Goal: Task Accomplishment & Management: Manage account settings

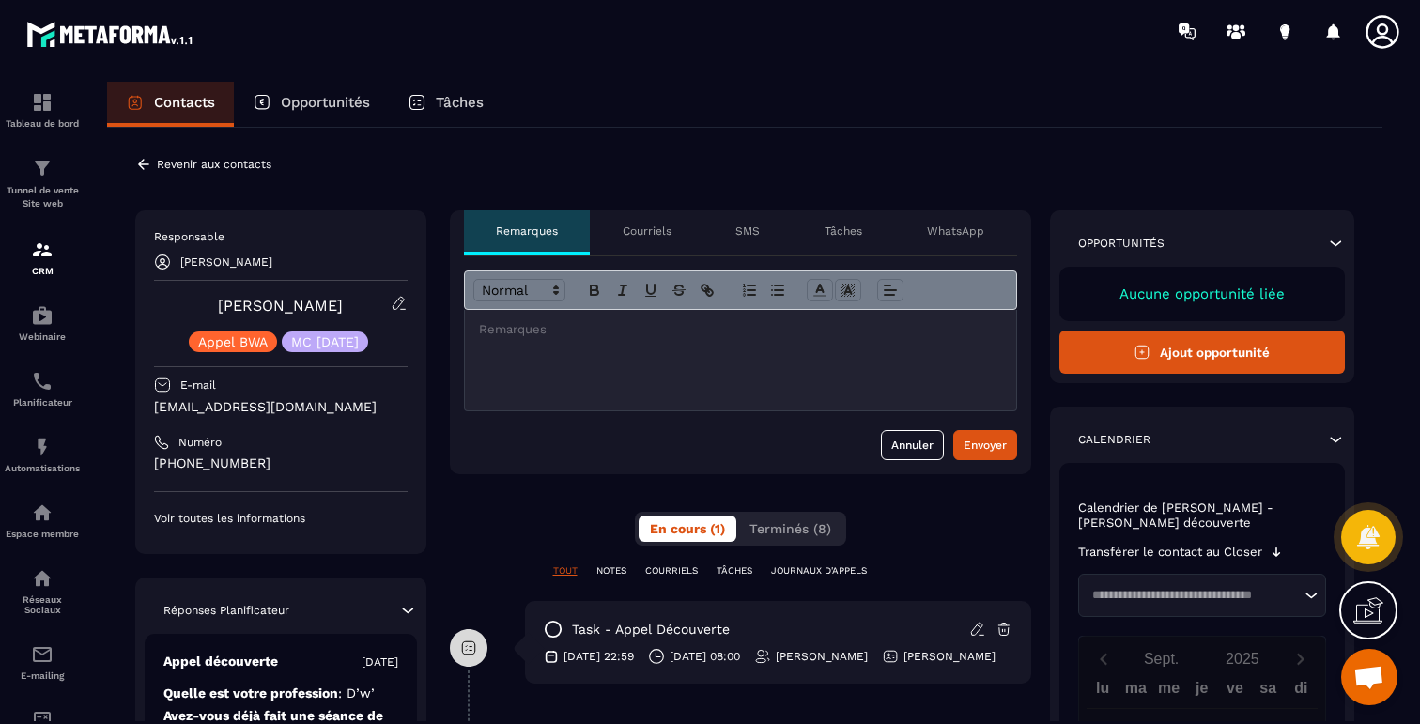
scroll to position [1119, 0]
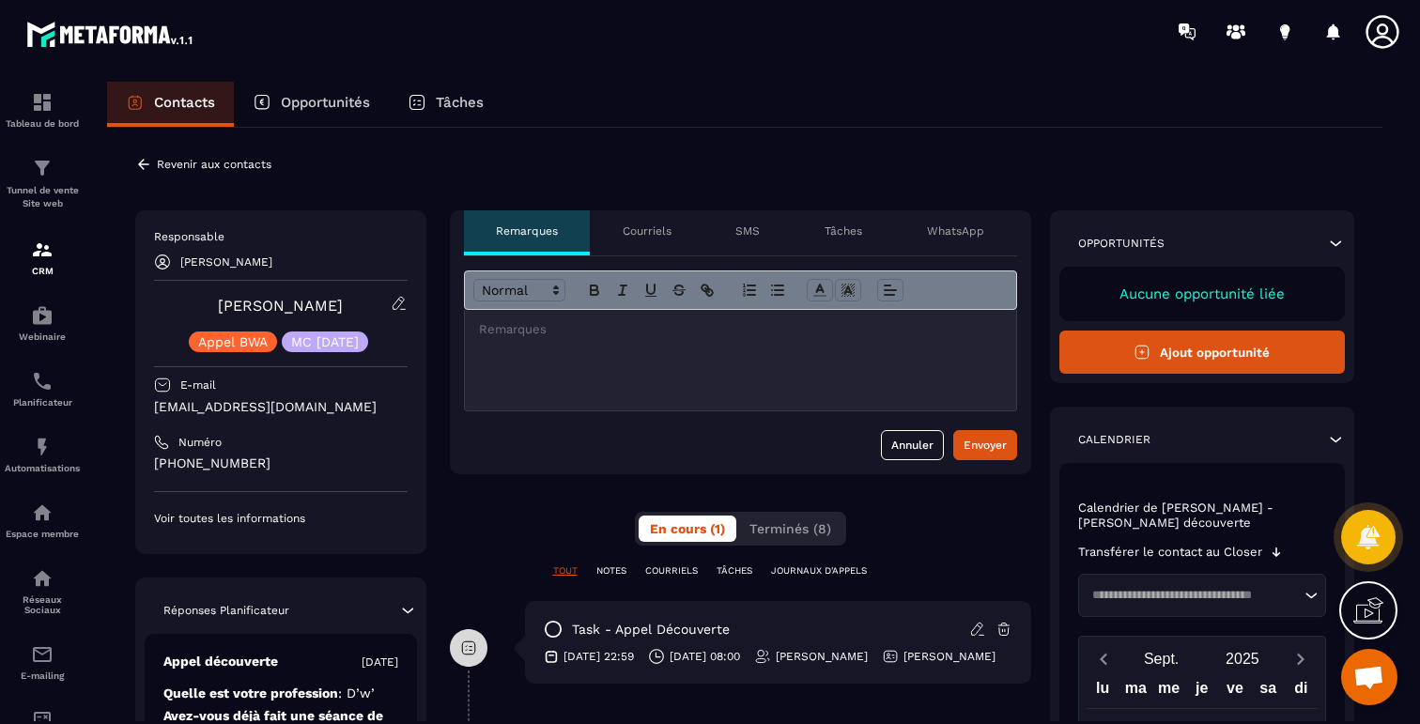
click at [664, 228] on p "Courriels" at bounding box center [647, 231] width 49 height 15
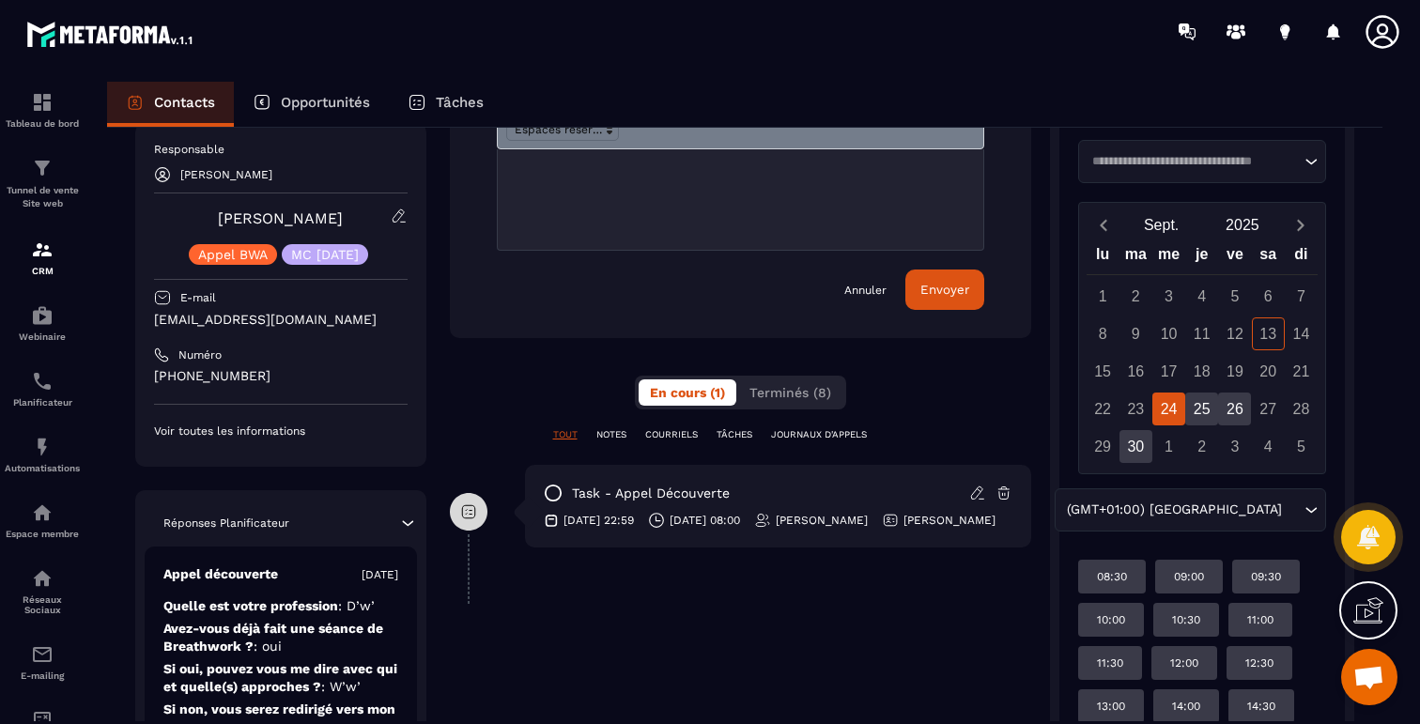
scroll to position [432, 0]
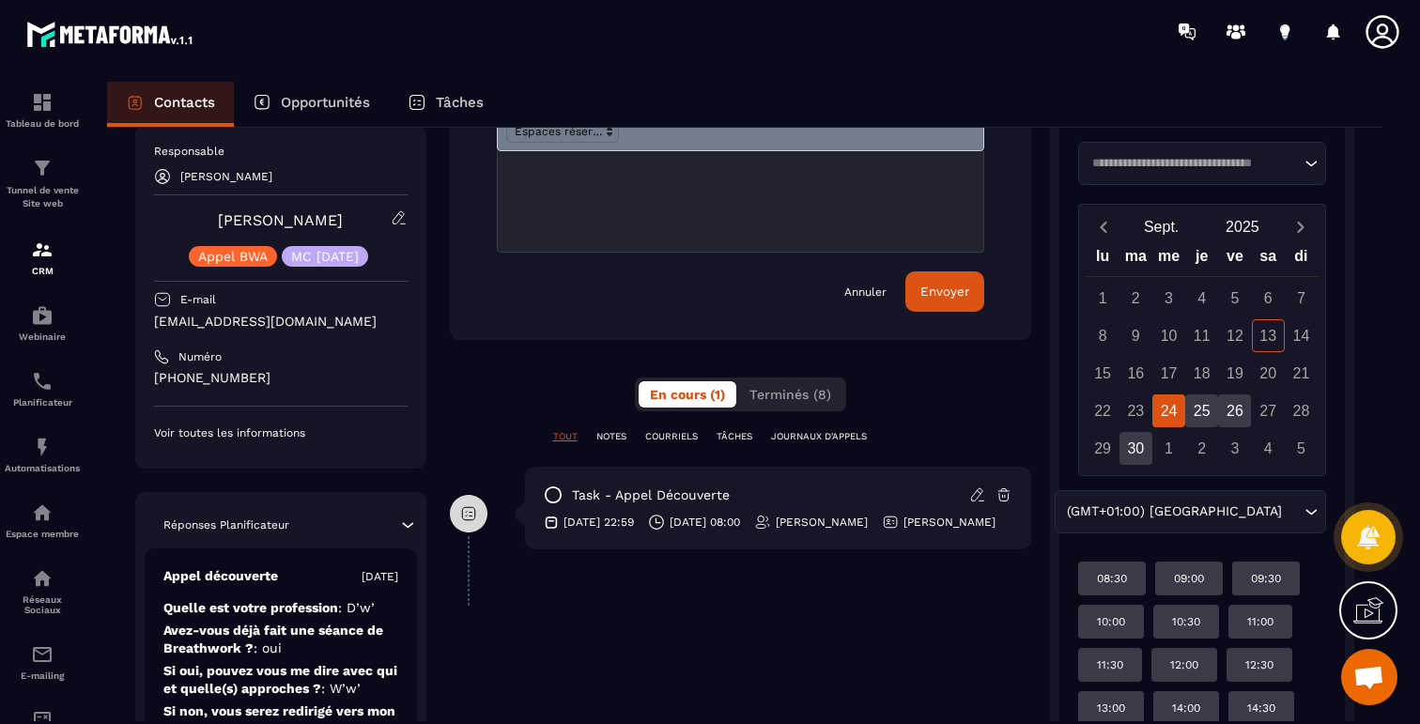
click at [675, 435] on p "COURRIELS" at bounding box center [671, 436] width 53 height 13
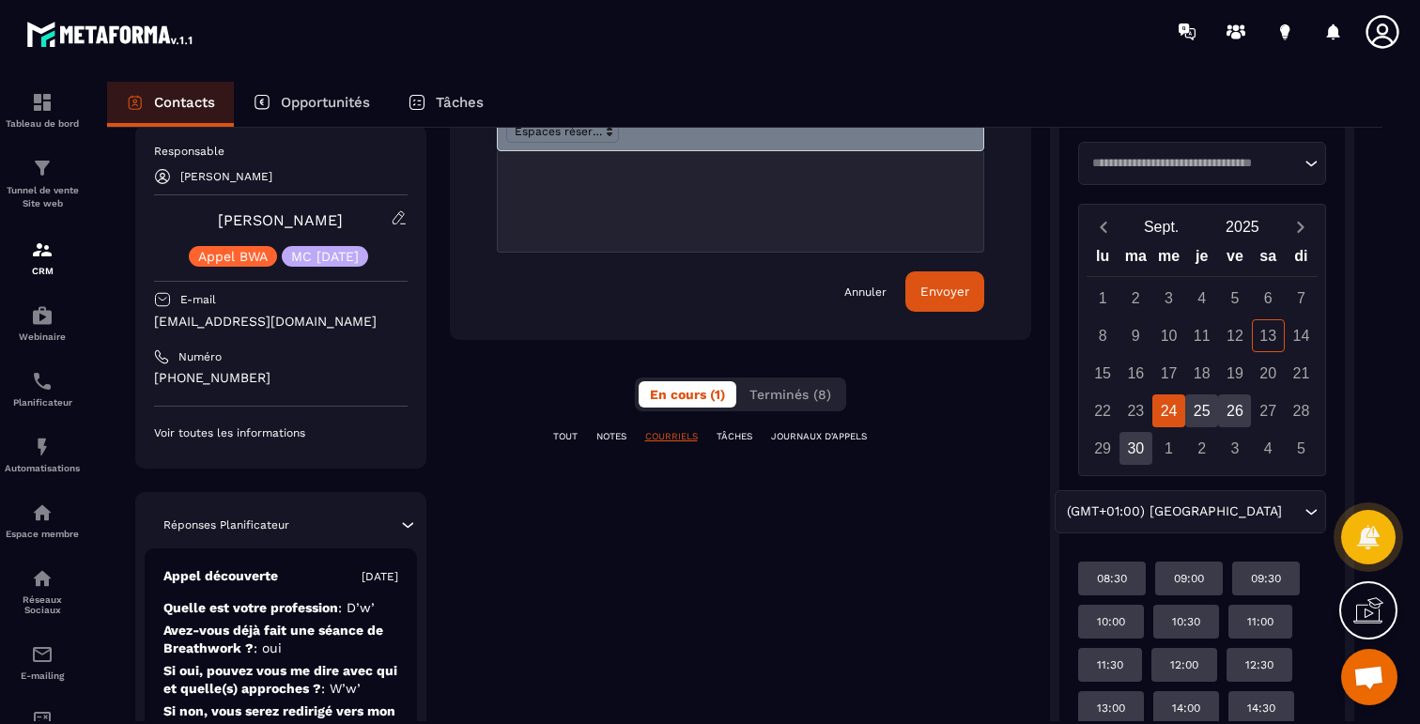
click at [557, 441] on p "TOUT" at bounding box center [565, 436] width 24 height 13
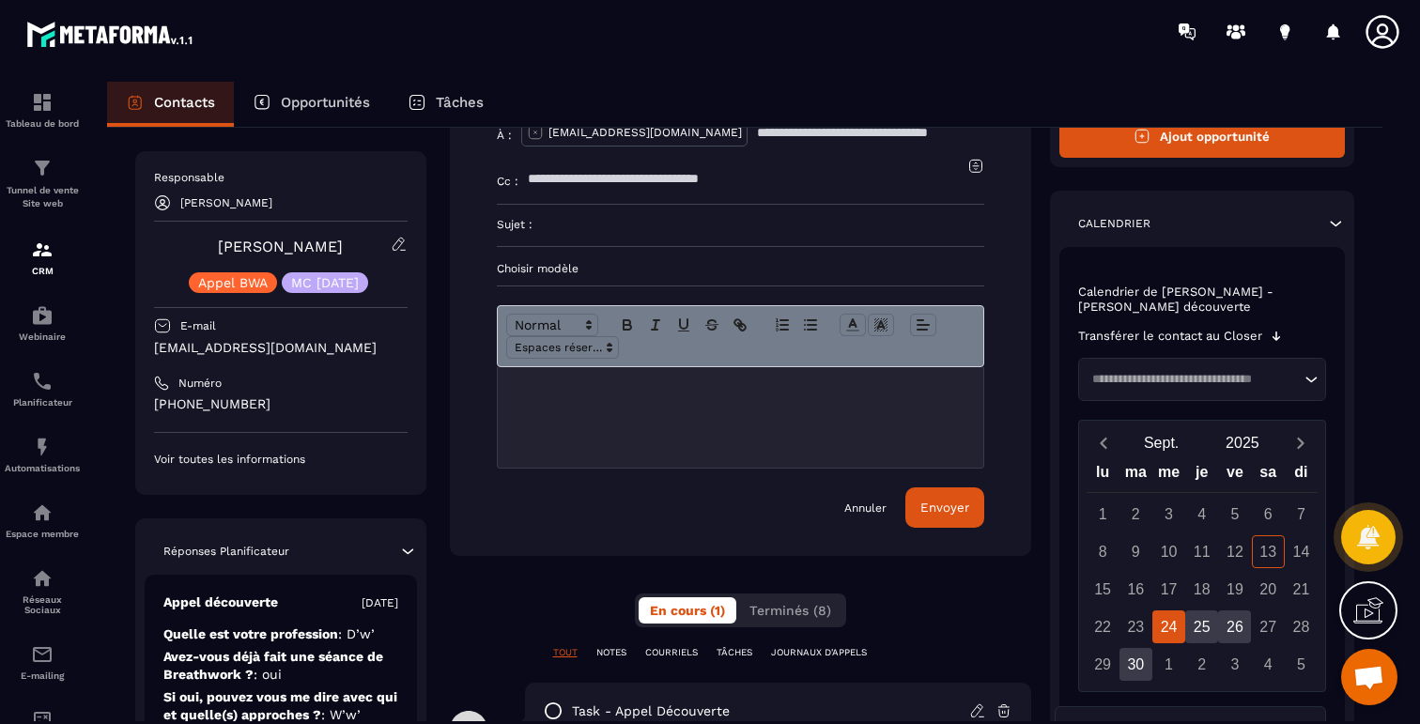
scroll to position [45, 0]
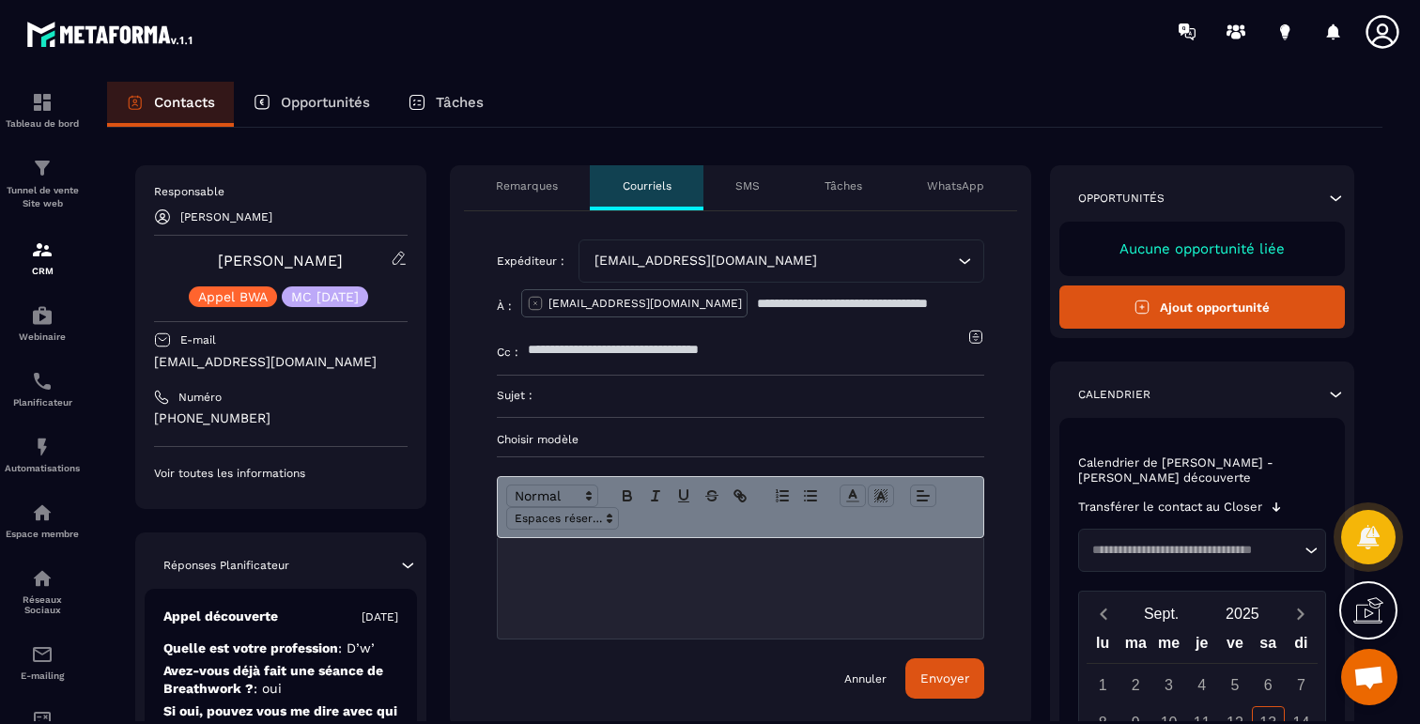
click at [524, 182] on p "Remarques" at bounding box center [527, 185] width 62 height 15
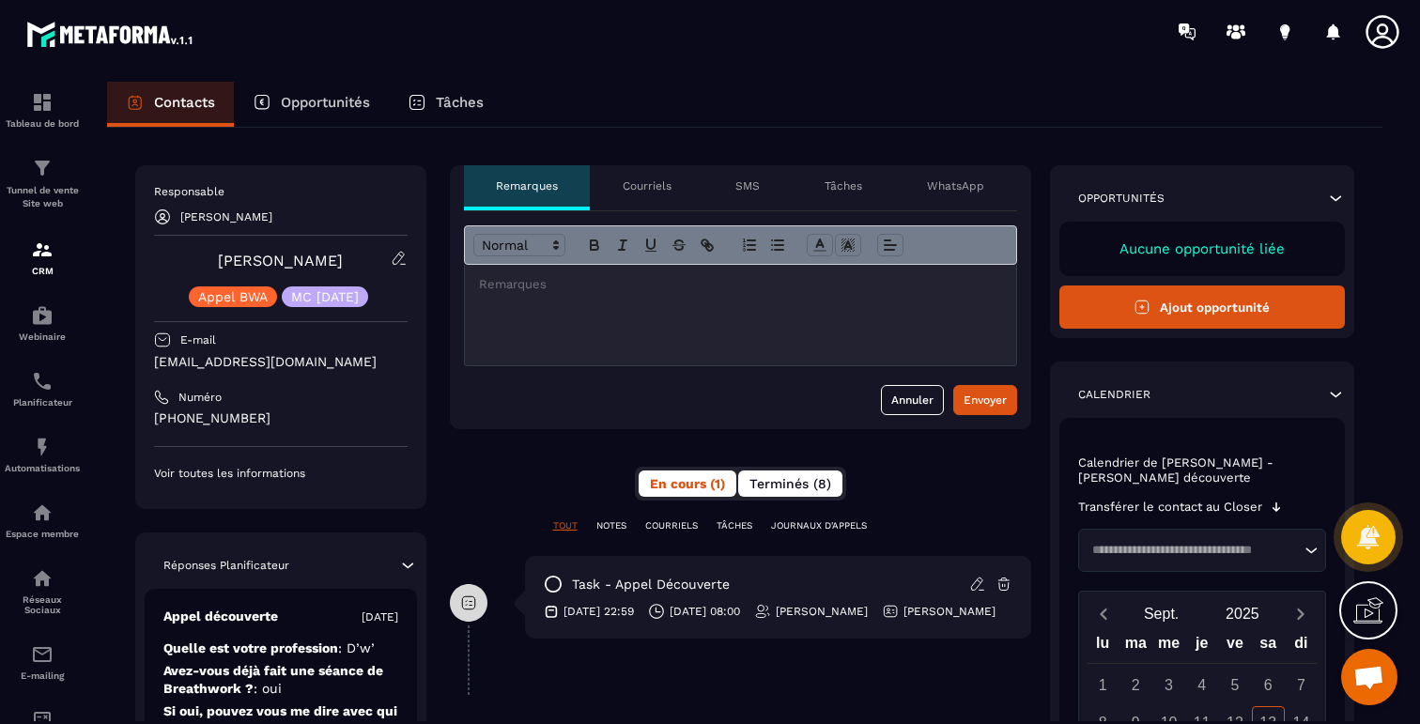
click at [792, 485] on span "Terminés (8)" at bounding box center [791, 483] width 82 height 15
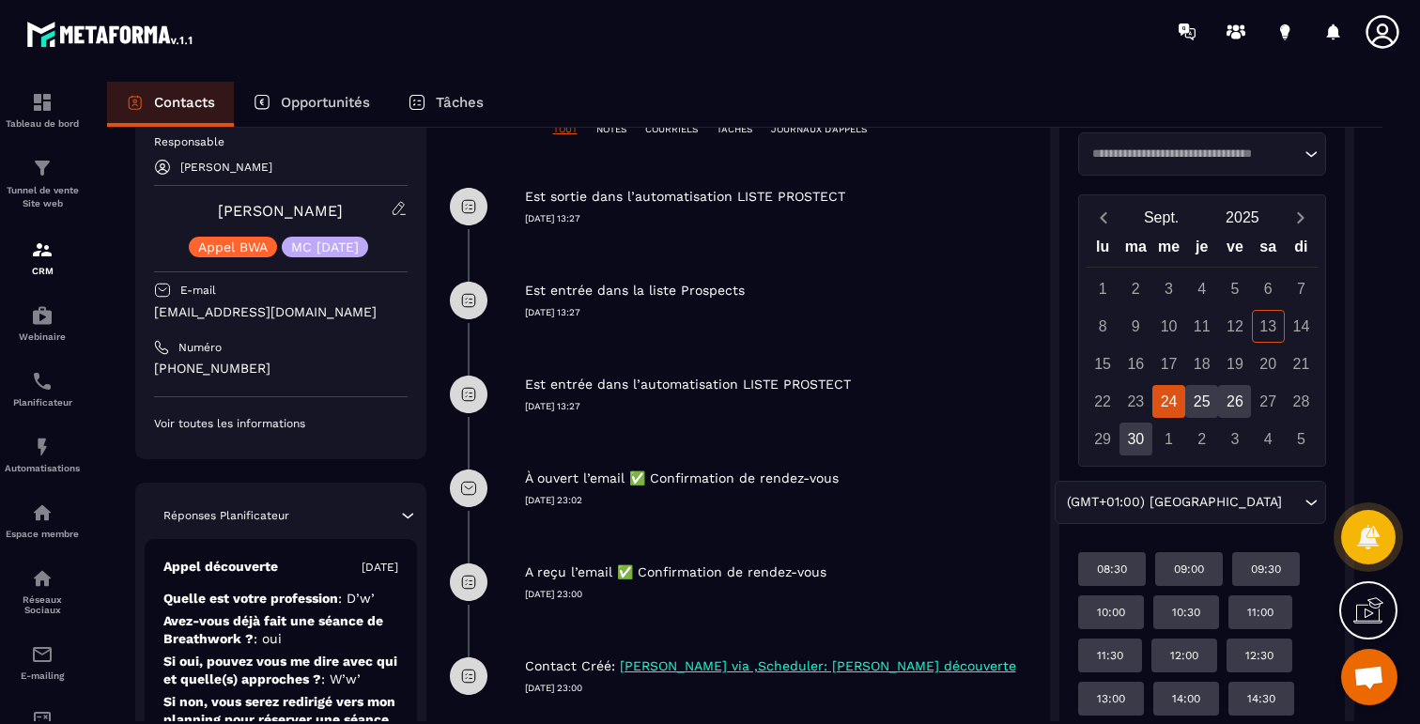
scroll to position [615, 0]
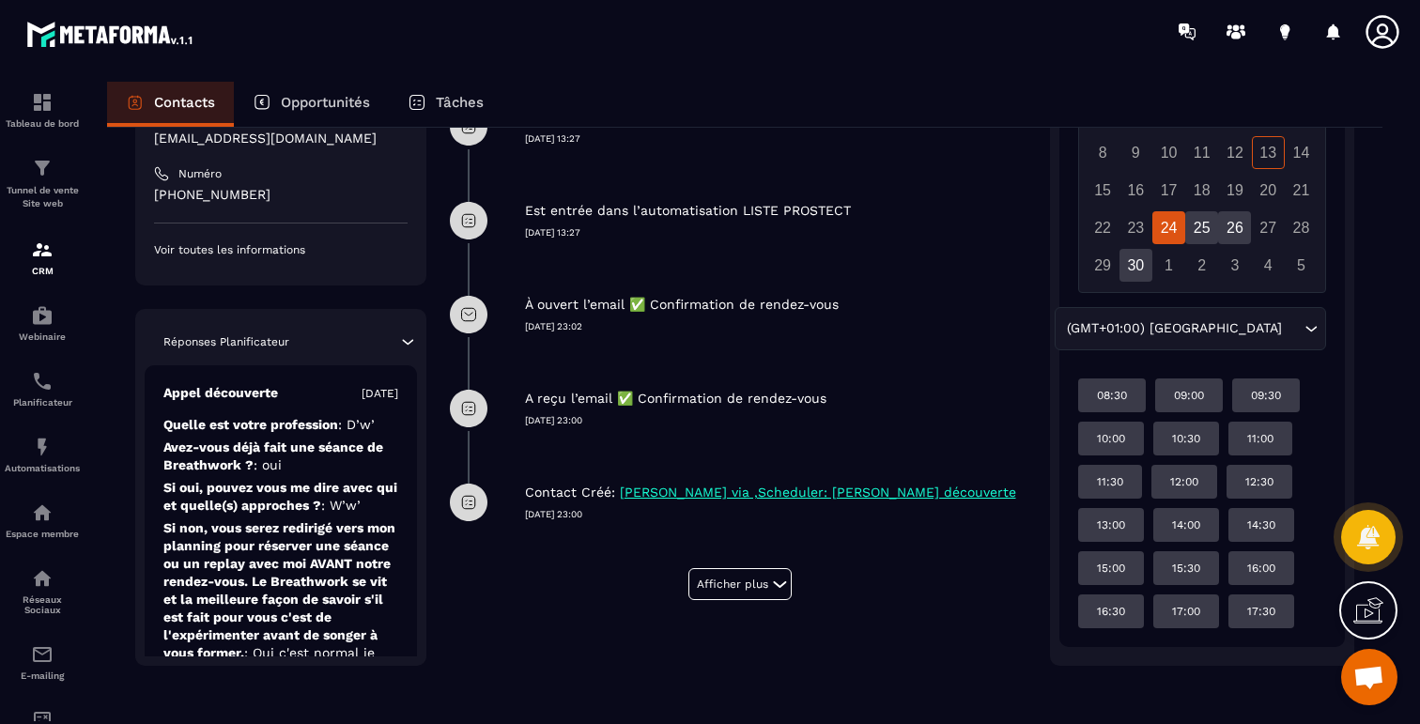
click at [720, 404] on p "A reçu l’email ✅ Confirmation de rendez-vous" at bounding box center [676, 399] width 302 height 18
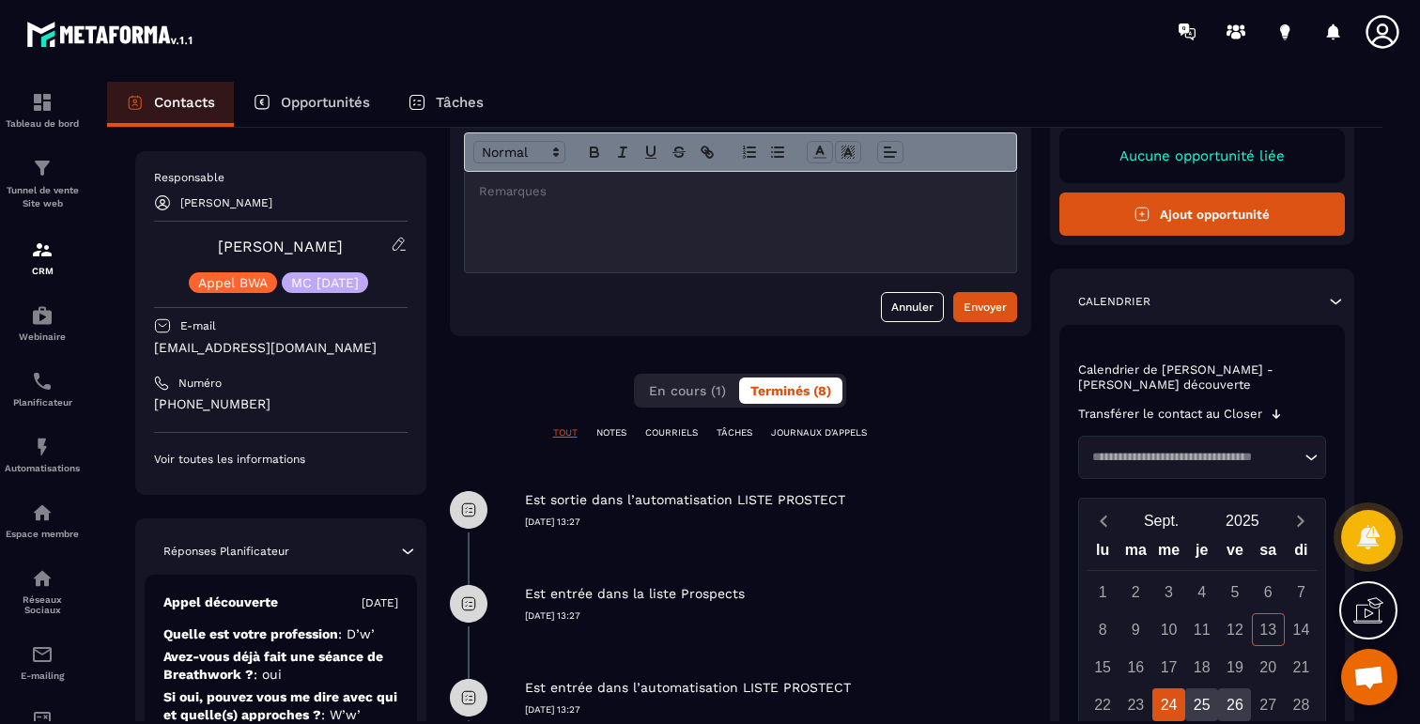
scroll to position [0, 0]
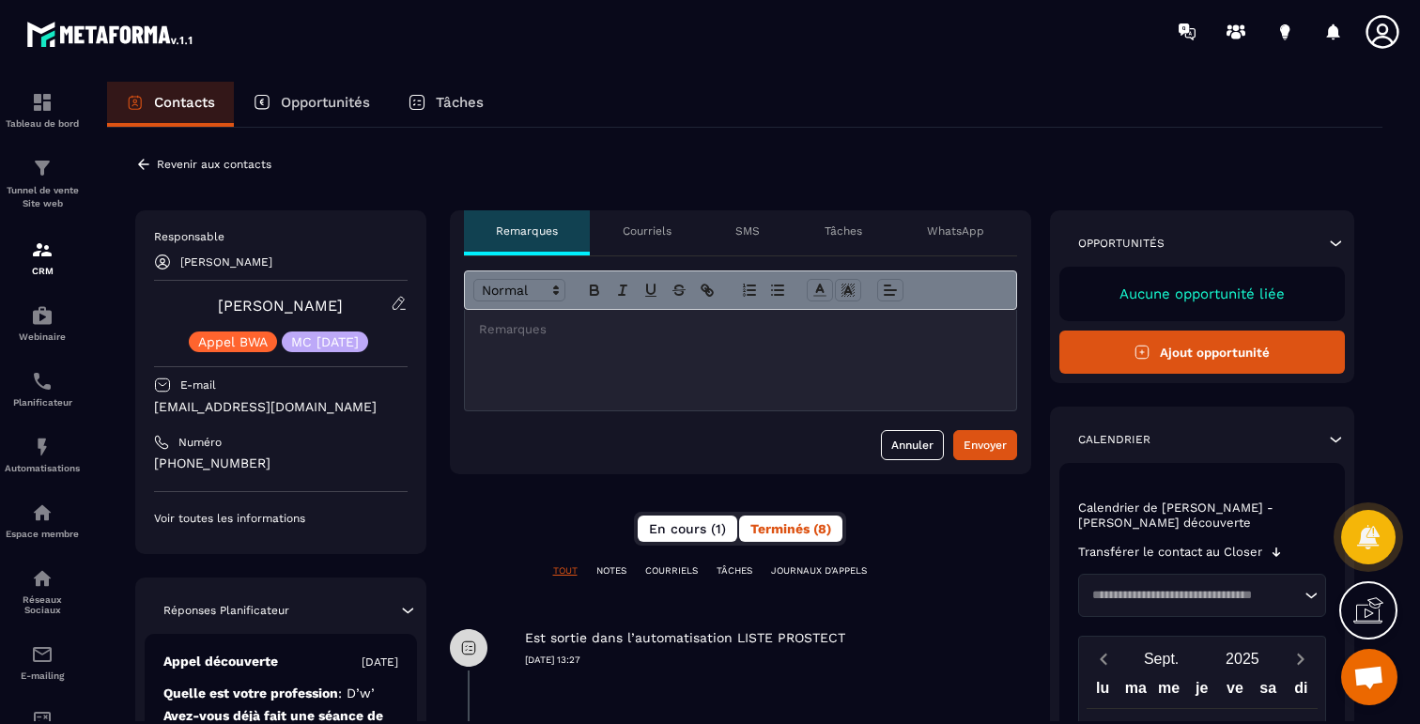
click at [684, 527] on span "En cours (1)" at bounding box center [687, 528] width 77 height 15
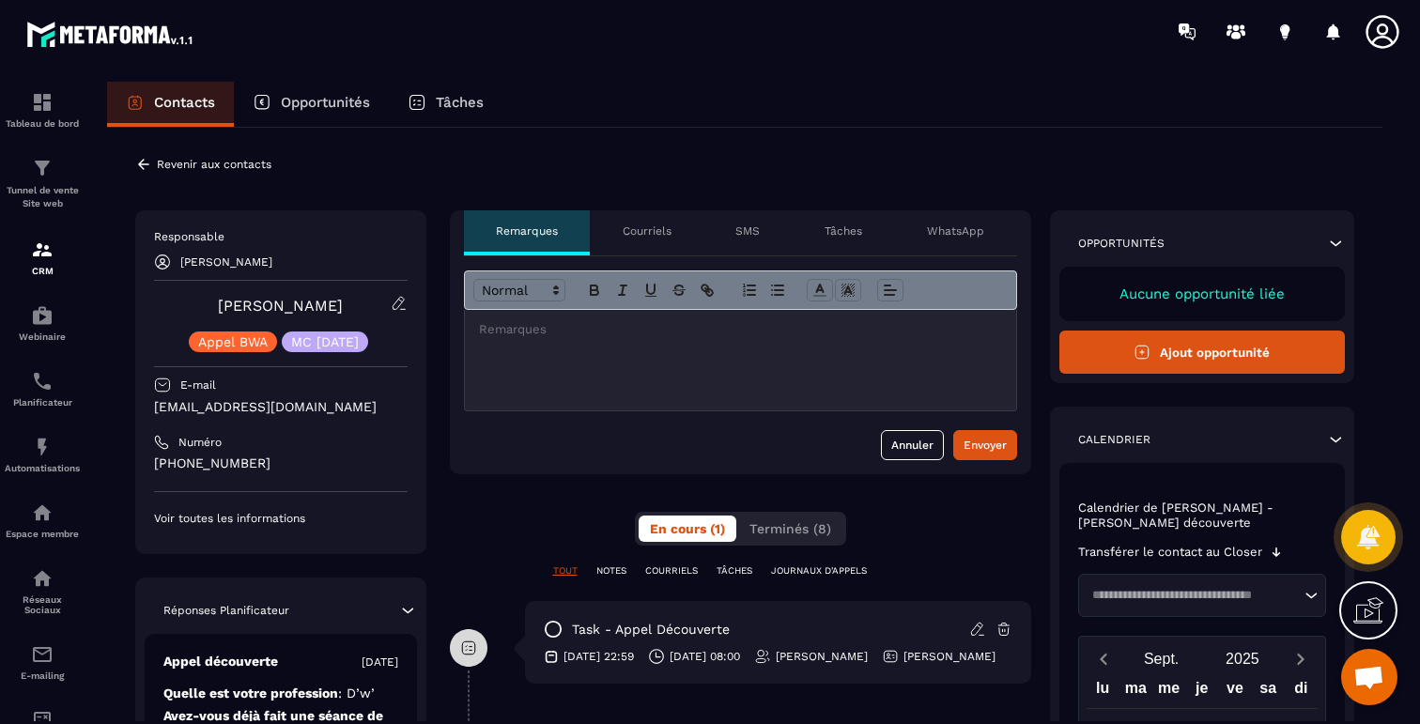
click at [636, 343] on div at bounding box center [740, 360] width 551 height 101
click at [645, 234] on p "Courriels" at bounding box center [647, 231] width 49 height 15
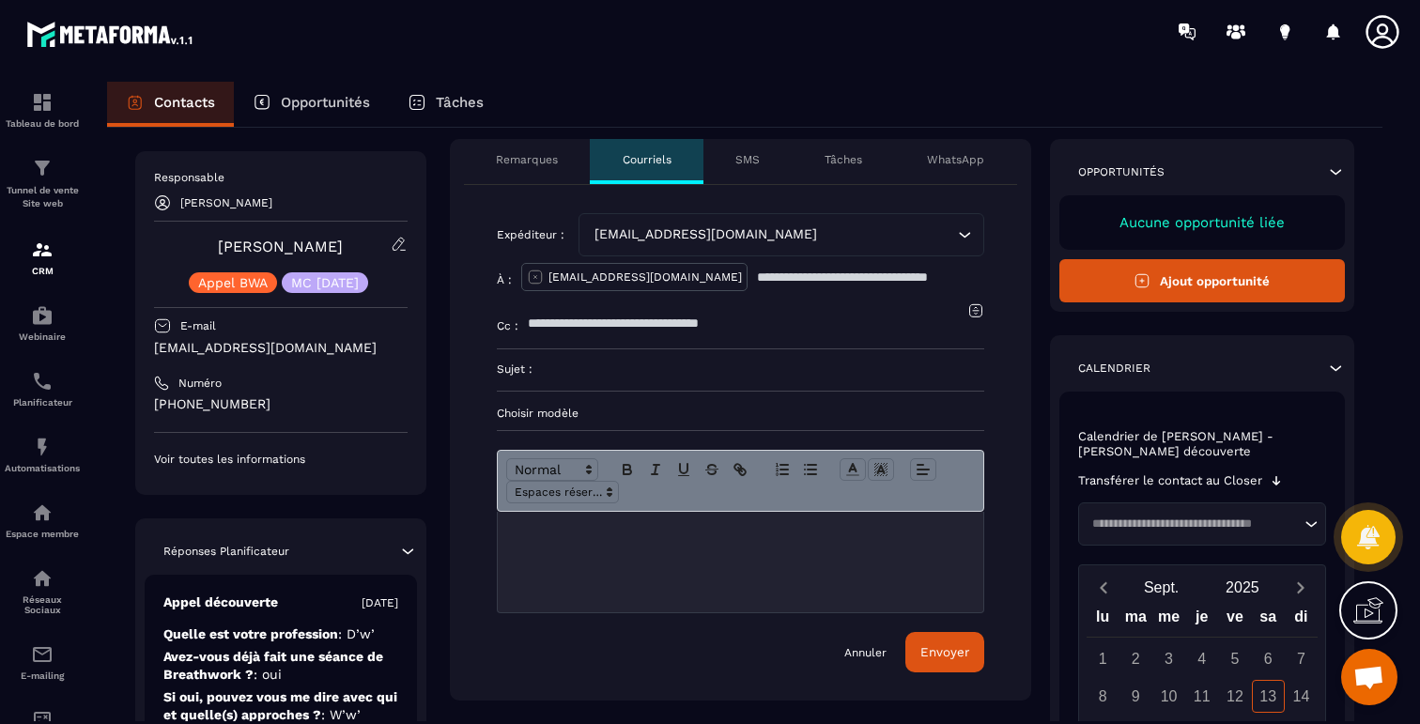
scroll to position [87, 0]
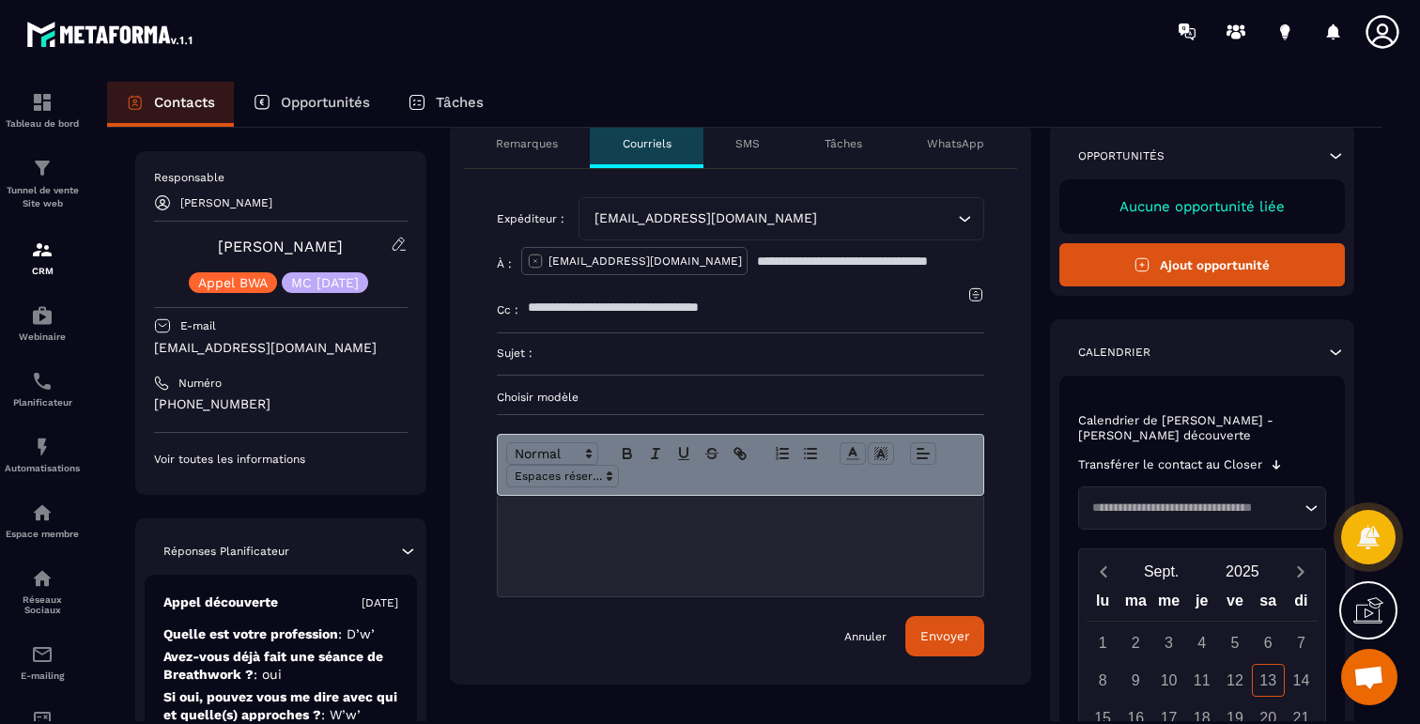
click at [675, 538] on div at bounding box center [741, 546] width 486 height 101
click at [583, 386] on form "Expéditeur : [EMAIL_ADDRESS][DOMAIN_NAME] Loading... À : [EMAIL_ADDRESS][DOMAIN…" at bounding box center [741, 426] width 488 height 459
click at [562, 394] on p "Choisir modèle" at bounding box center [741, 397] width 488 height 15
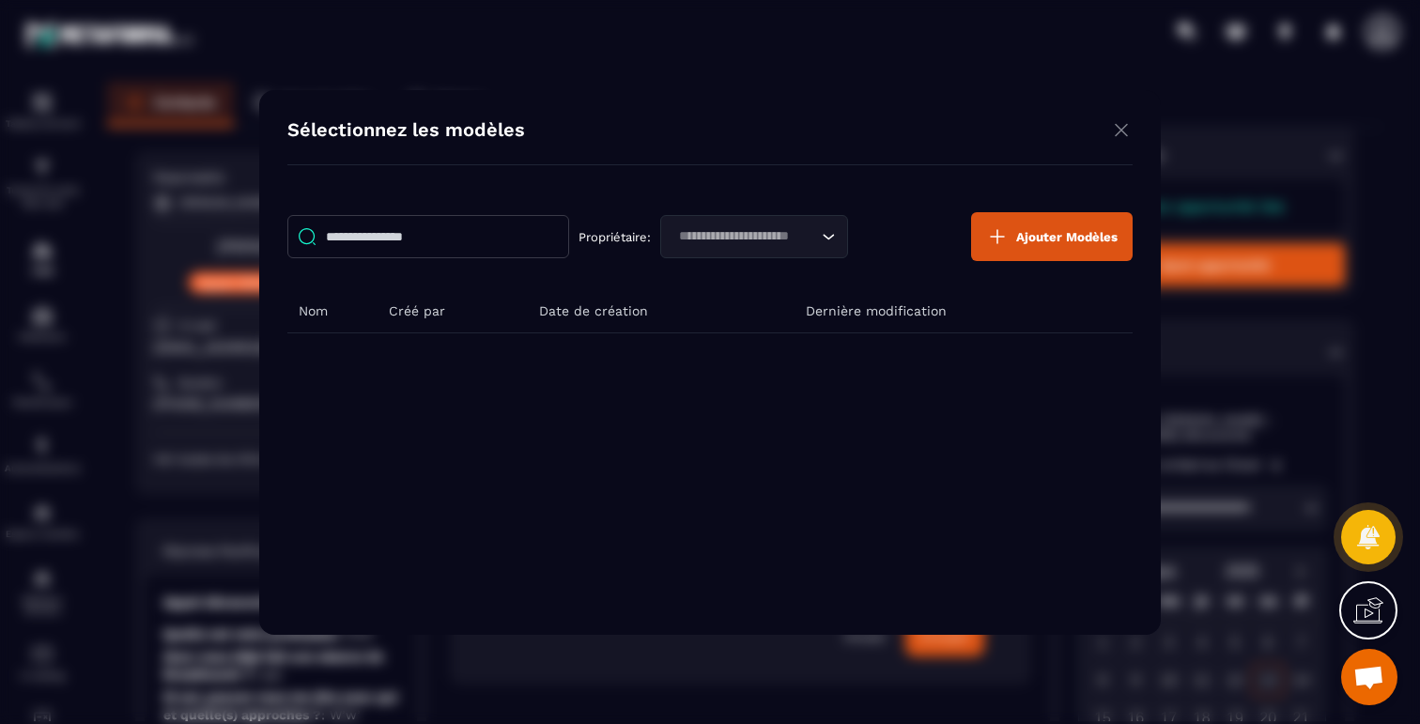
click at [1124, 129] on img "Modal window" at bounding box center [1121, 129] width 23 height 23
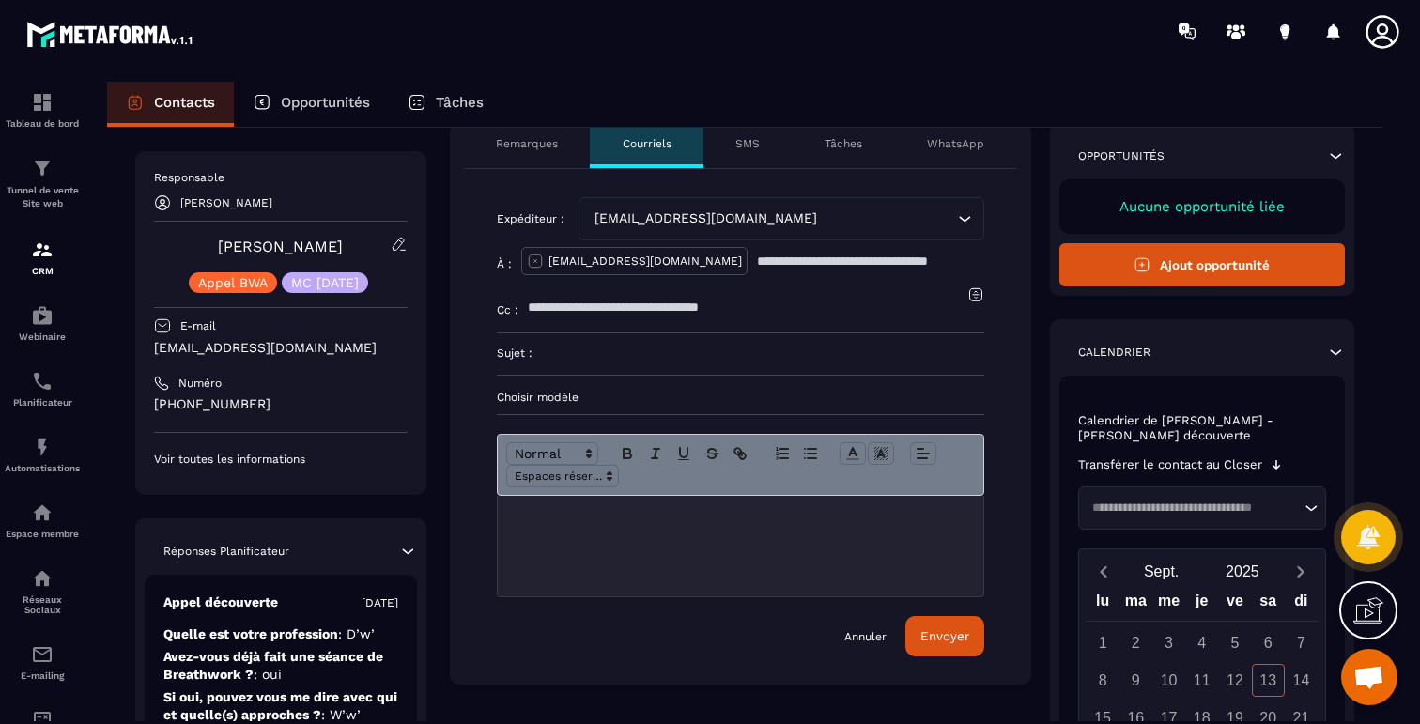
scroll to position [0, 0]
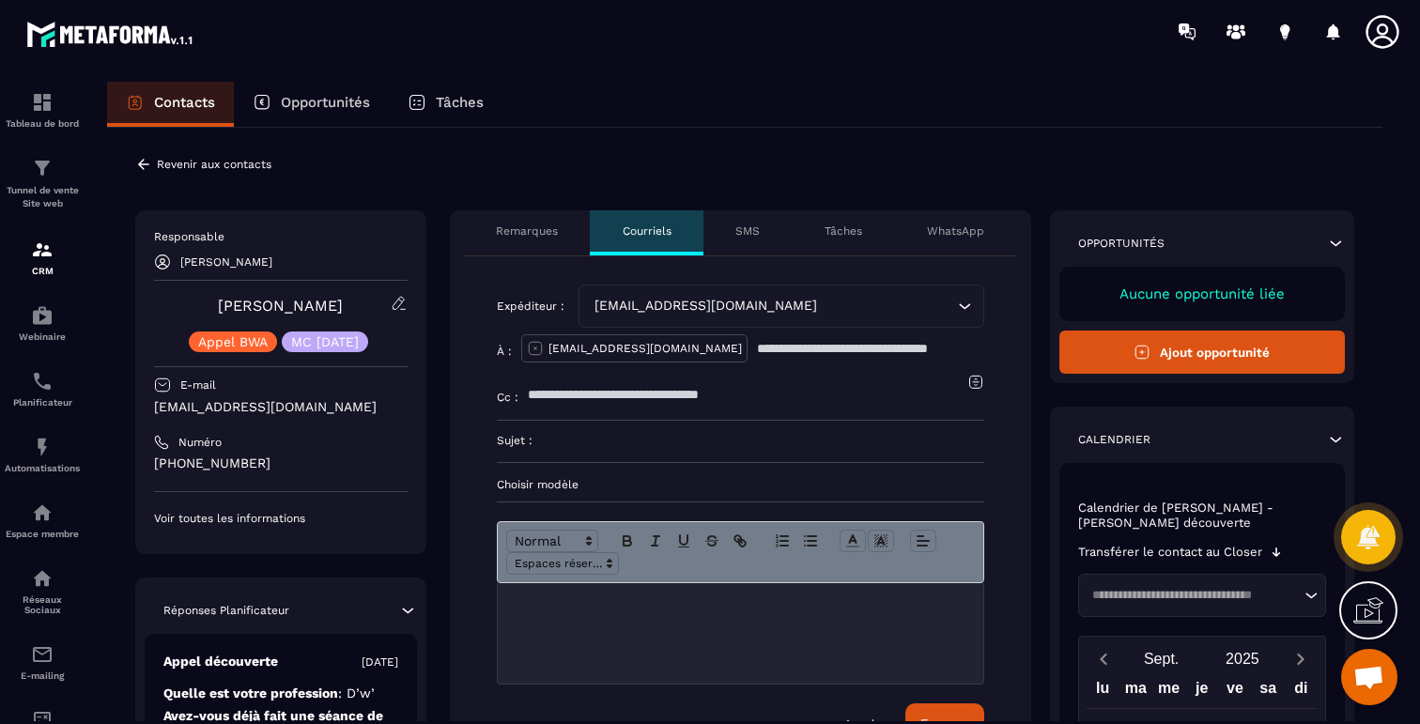
click at [146, 165] on icon at bounding box center [143, 164] width 17 height 17
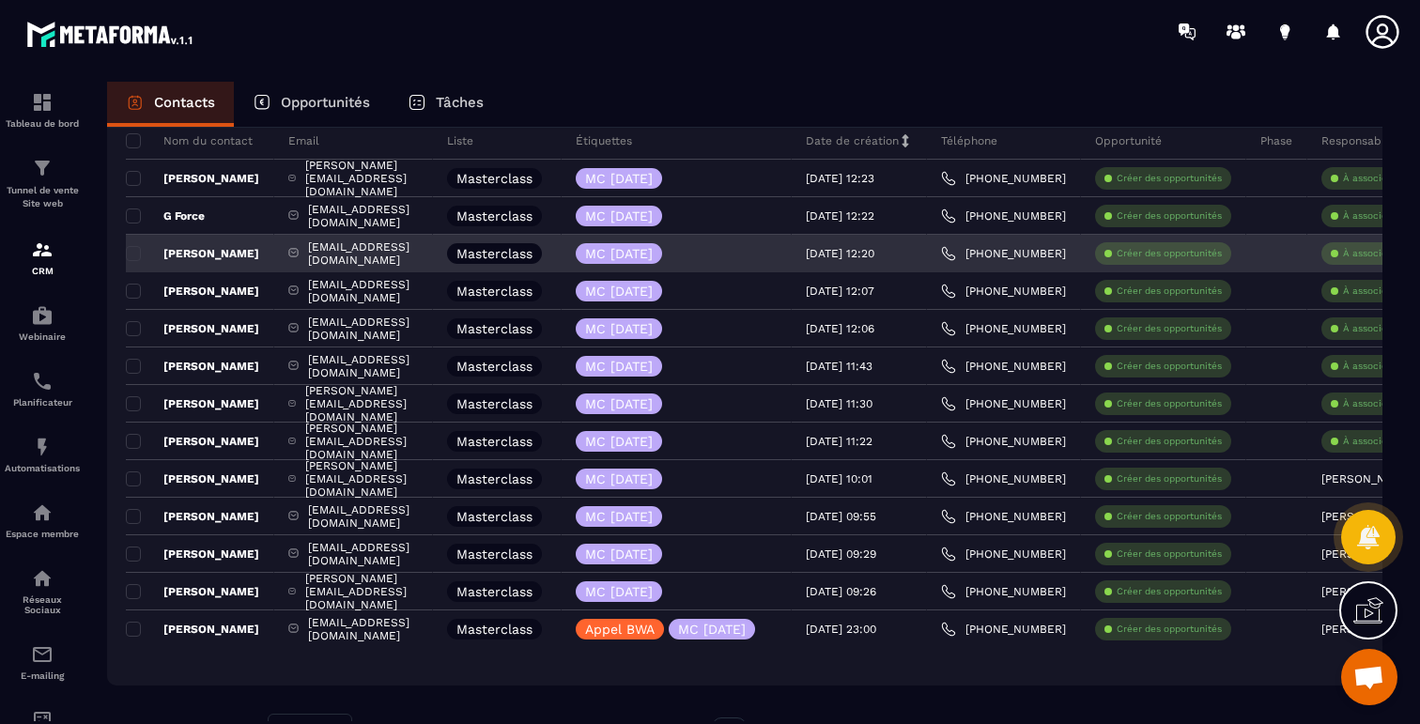
scroll to position [231, 0]
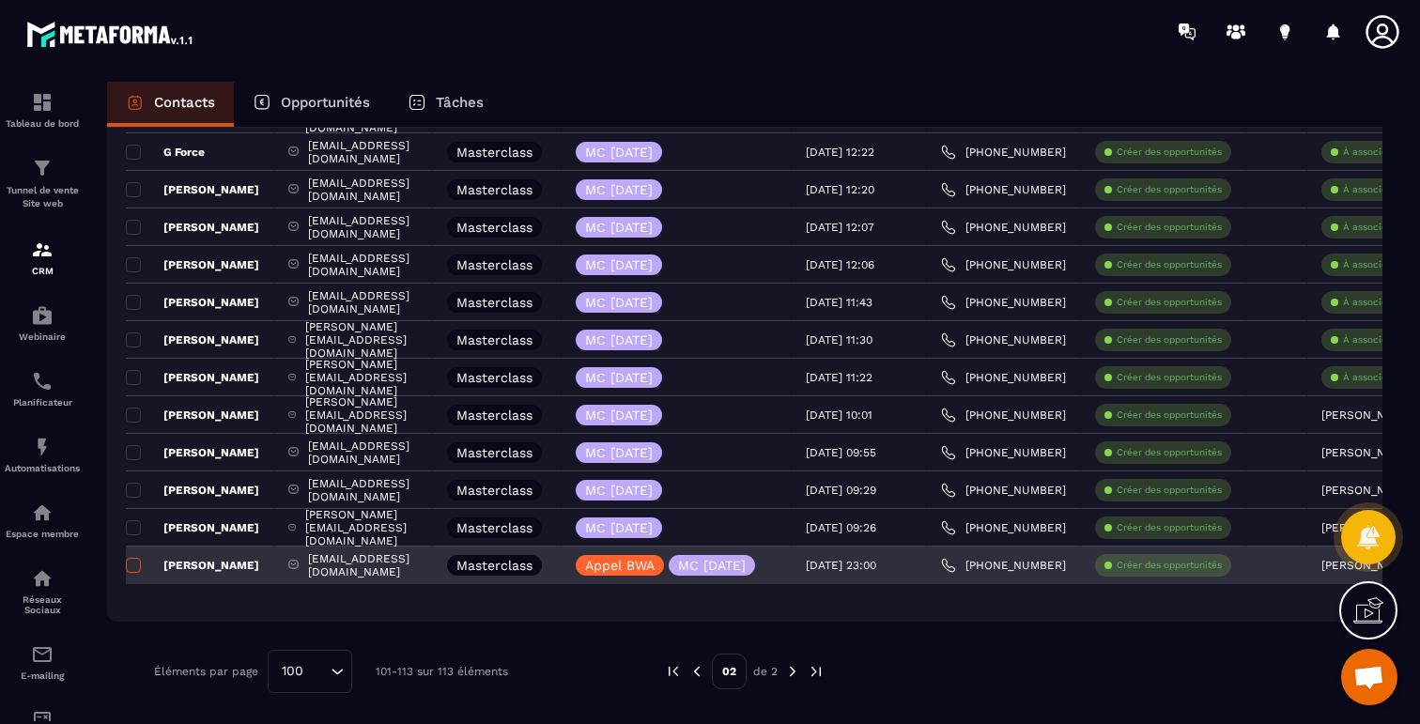
click at [139, 565] on span at bounding box center [133, 565] width 15 height 15
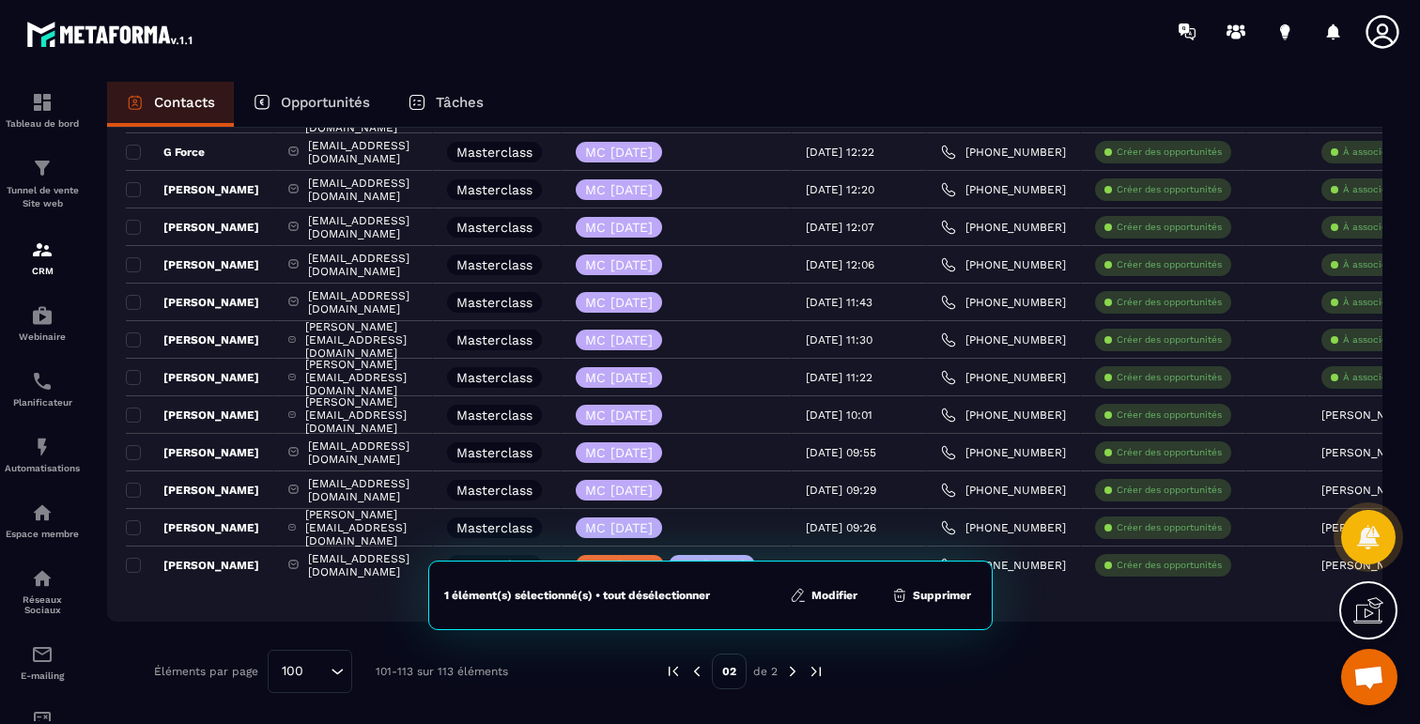
click at [923, 593] on button "Supprimer" at bounding box center [931, 595] width 91 height 19
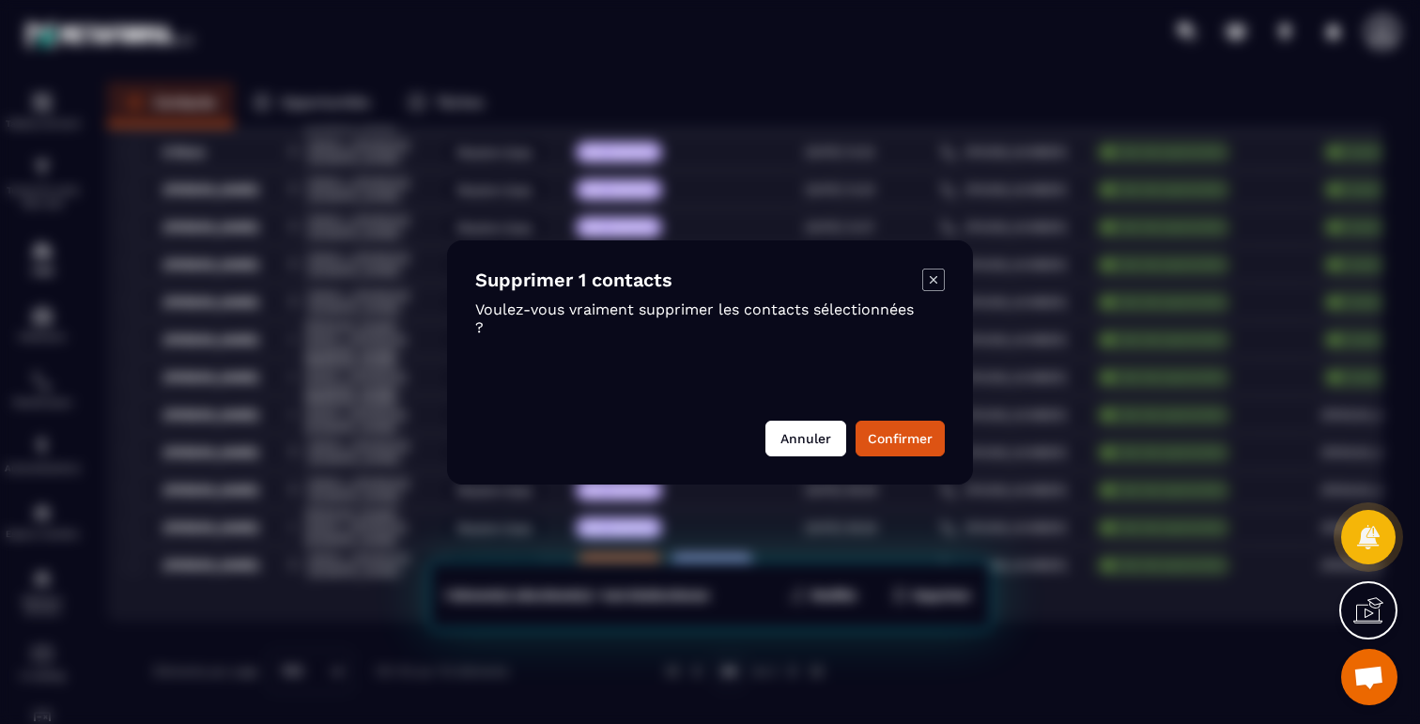
drag, startPoint x: 901, startPoint y: 440, endPoint x: 815, endPoint y: 441, distance: 85.5
click at [815, 441] on div "Annuler Confirmer" at bounding box center [710, 439] width 470 height 36
click at [815, 441] on button "Annuler" at bounding box center [806, 439] width 81 height 36
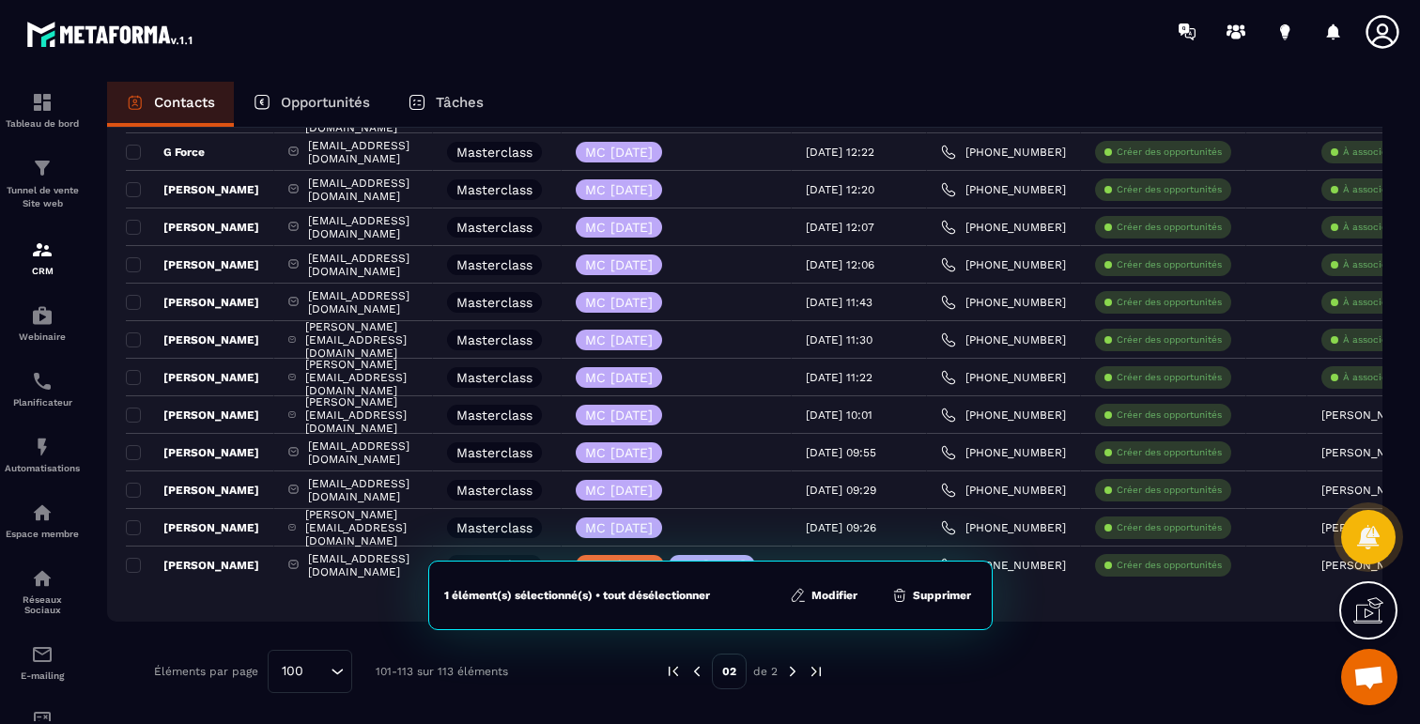
click at [834, 592] on button "Modifier" at bounding box center [823, 595] width 79 height 19
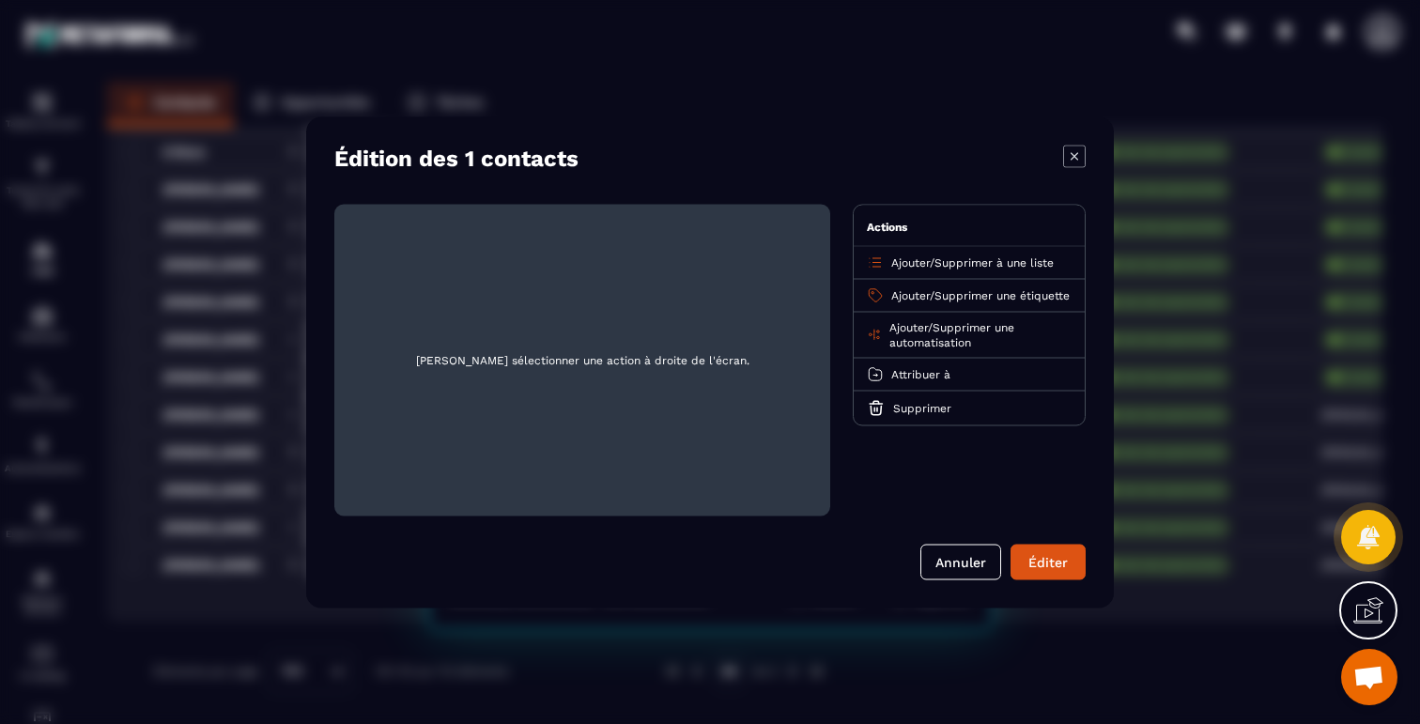
click at [904, 333] on span "Ajouter" at bounding box center [909, 326] width 39 height 13
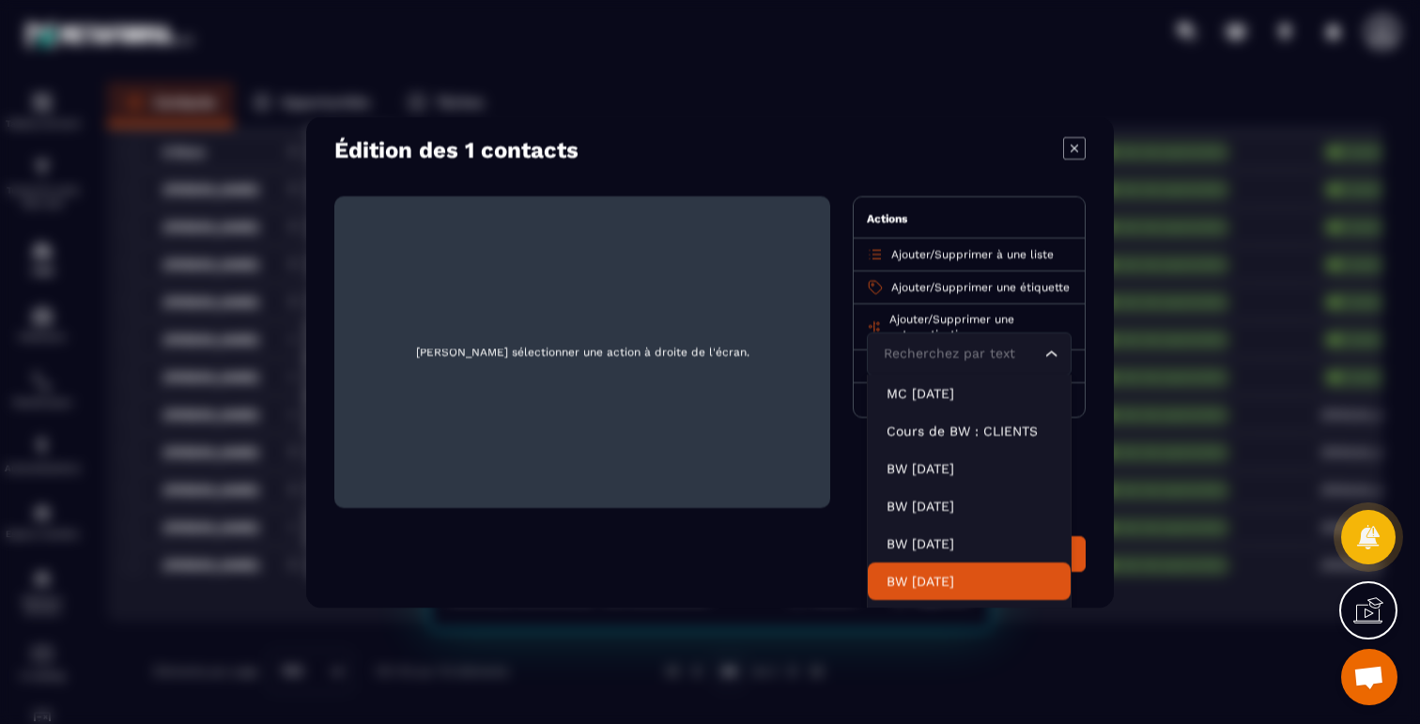
scroll to position [0, 0]
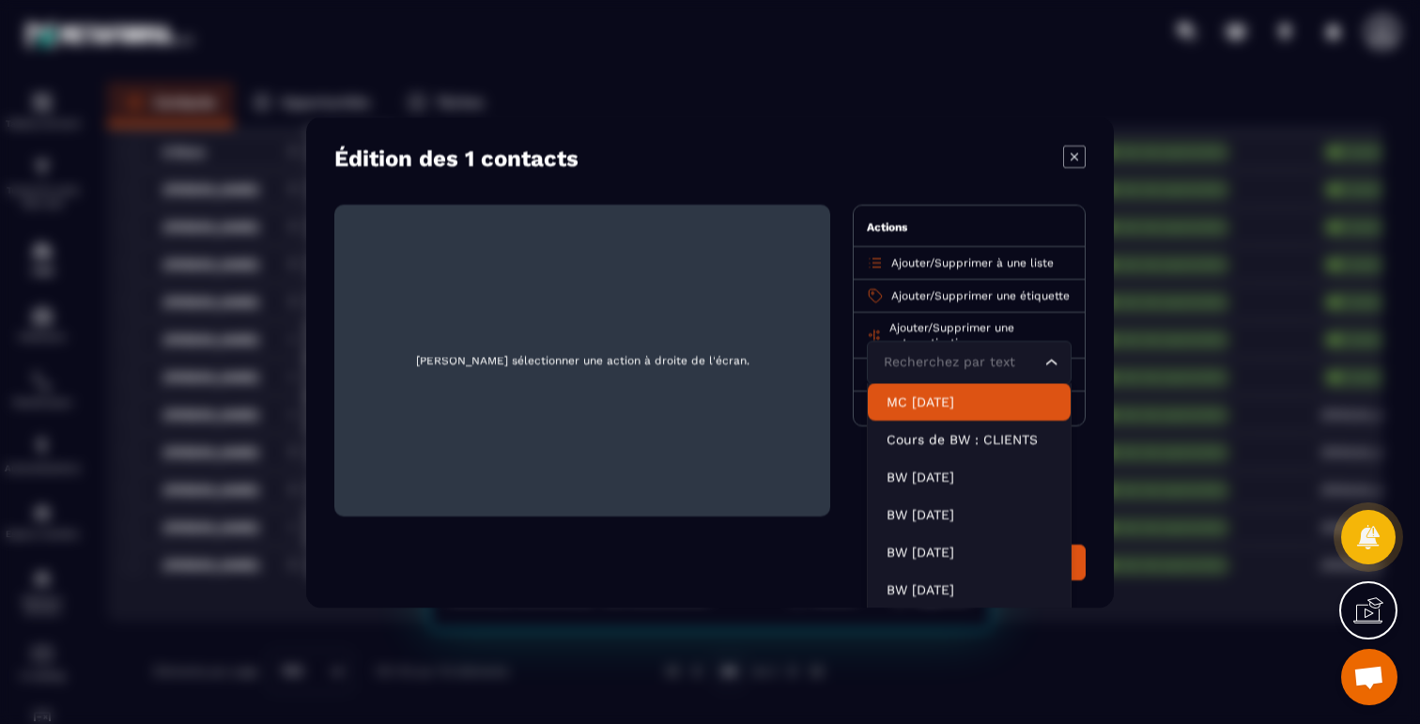
click at [944, 410] on p "MC [DATE]" at bounding box center [969, 401] width 165 height 19
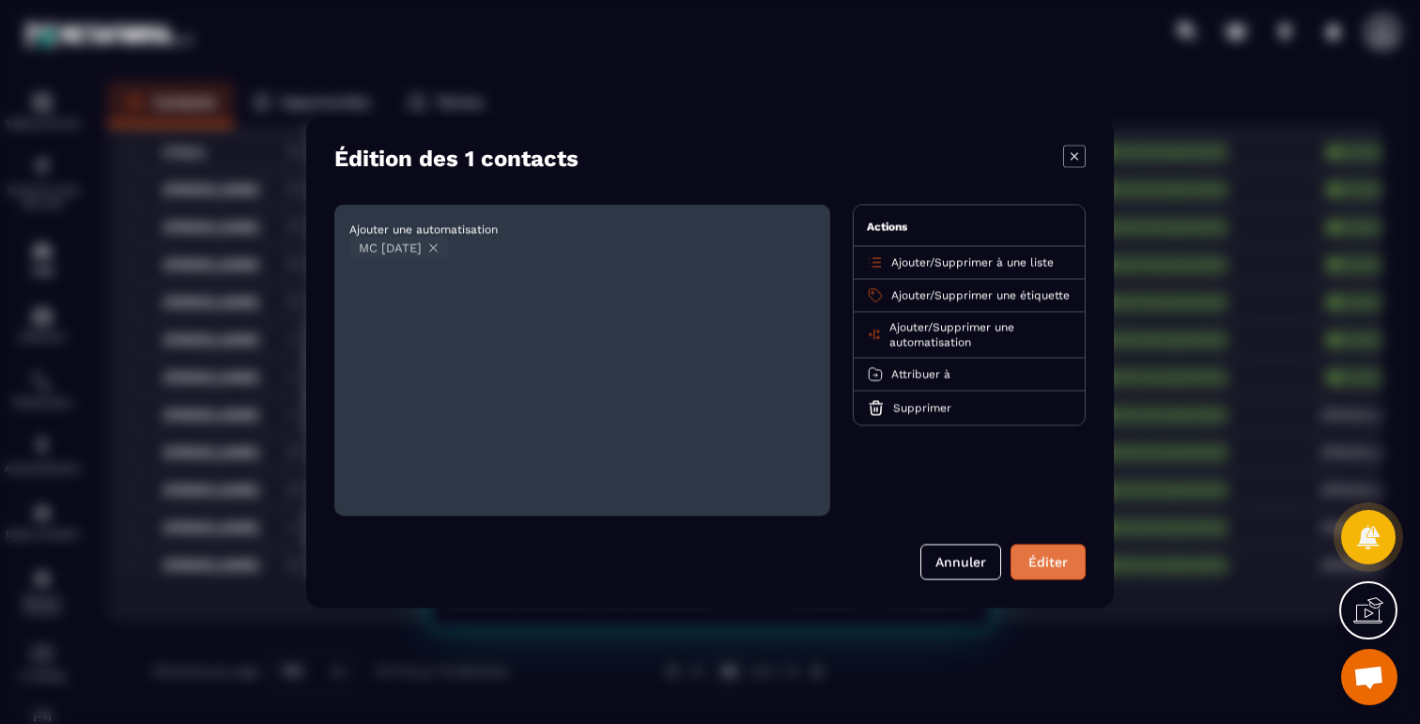
click at [1045, 563] on button "Éditer" at bounding box center [1048, 562] width 75 height 36
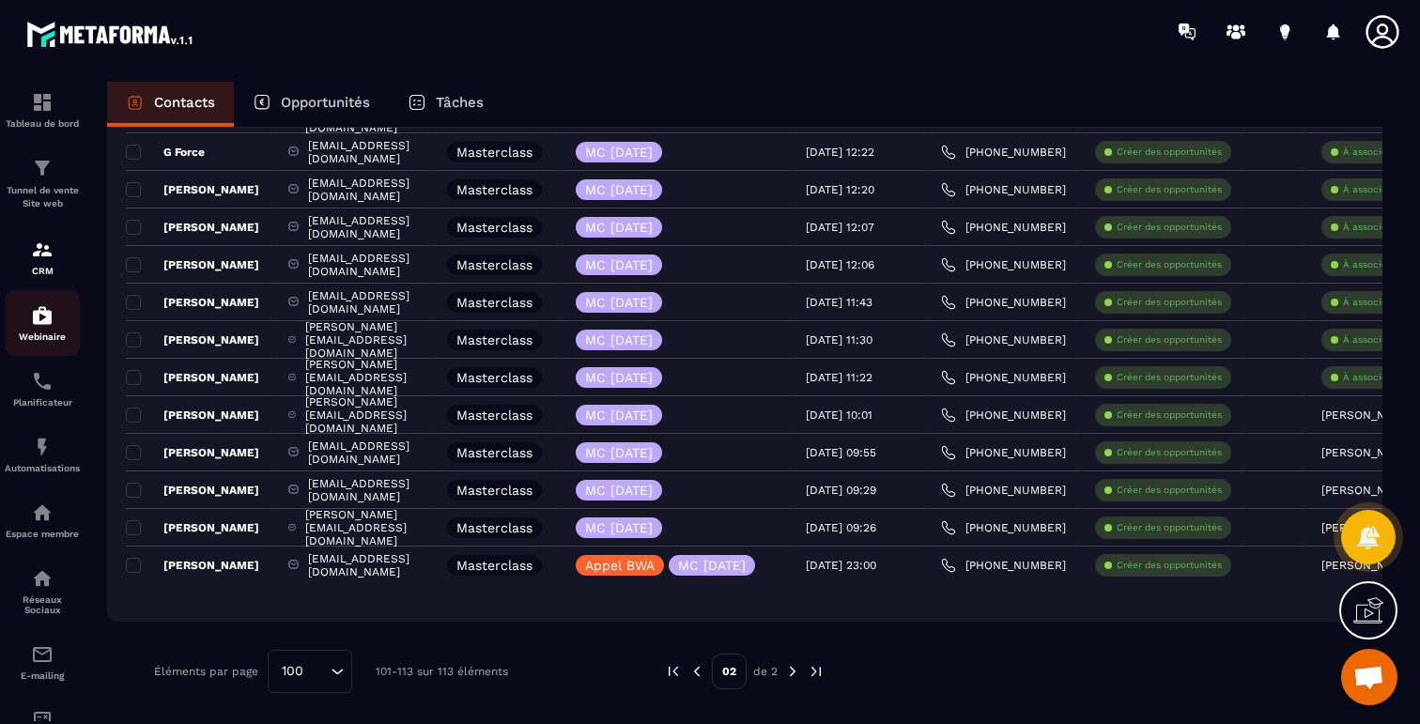
click at [49, 314] on img at bounding box center [42, 315] width 23 height 23
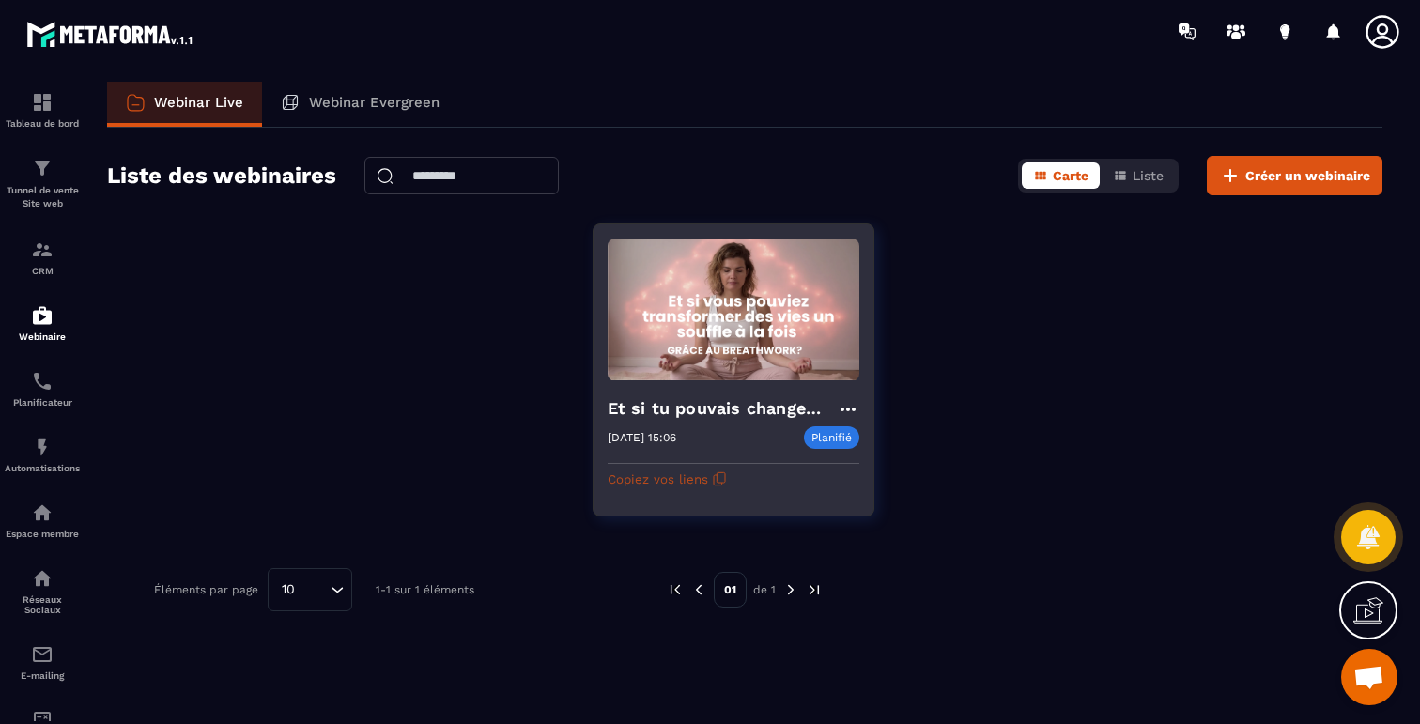
click at [683, 476] on button "Copiez vos liens" at bounding box center [667, 479] width 119 height 30
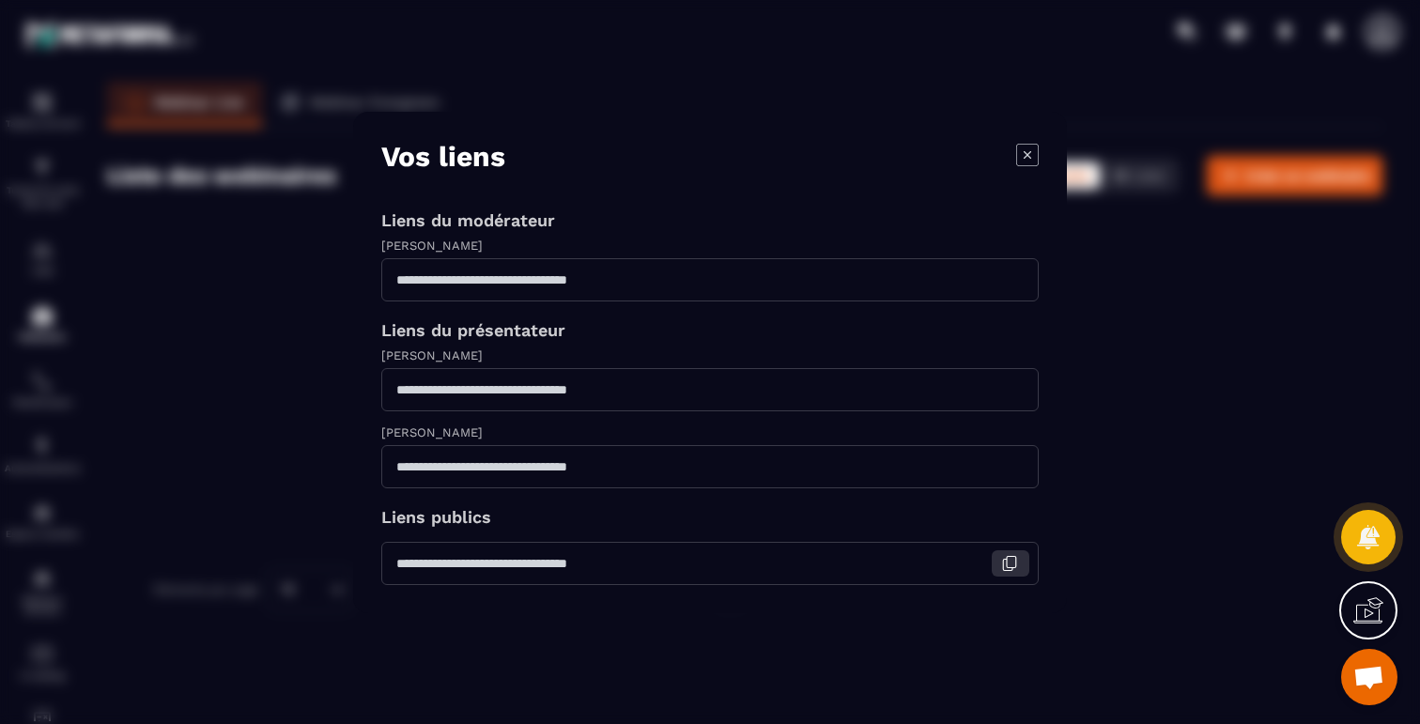
click at [1009, 564] on icon "Modal window" at bounding box center [1009, 563] width 17 height 17
click at [343, 475] on div "Modal window" at bounding box center [710, 362] width 1420 height 724
click at [219, 327] on div "Modal window" at bounding box center [710, 362] width 1420 height 724
click at [1026, 154] on icon "Modal window" at bounding box center [1028, 154] width 8 height 8
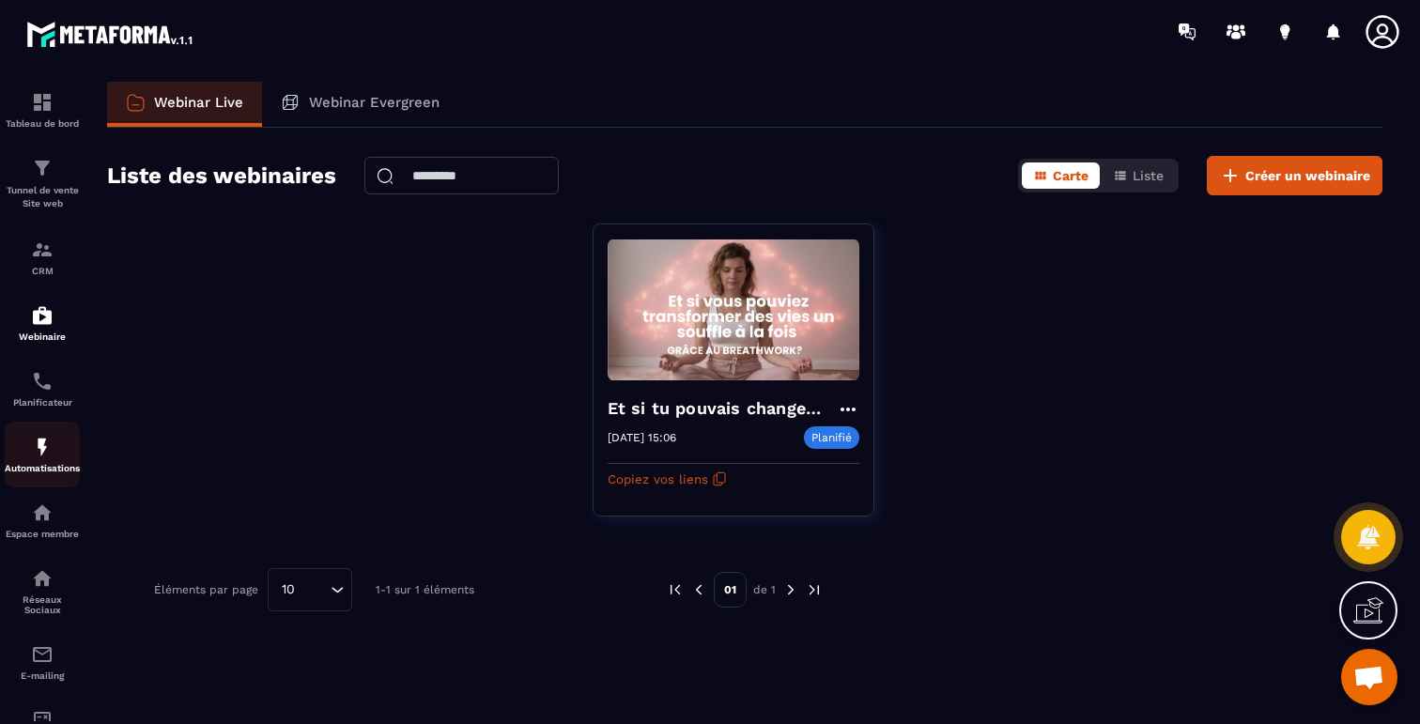
click at [44, 449] on img at bounding box center [42, 447] width 23 height 23
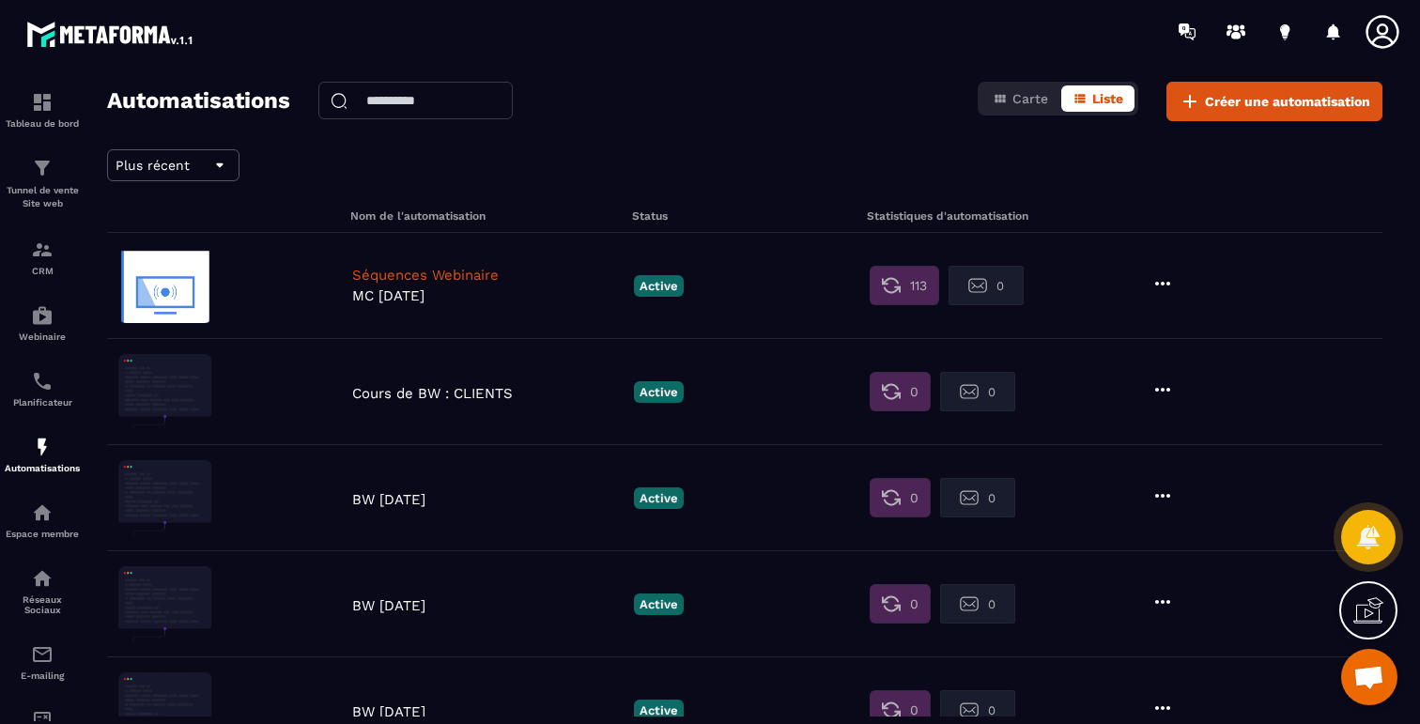
click at [445, 273] on p "Séquences Webinaire" at bounding box center [488, 275] width 272 height 17
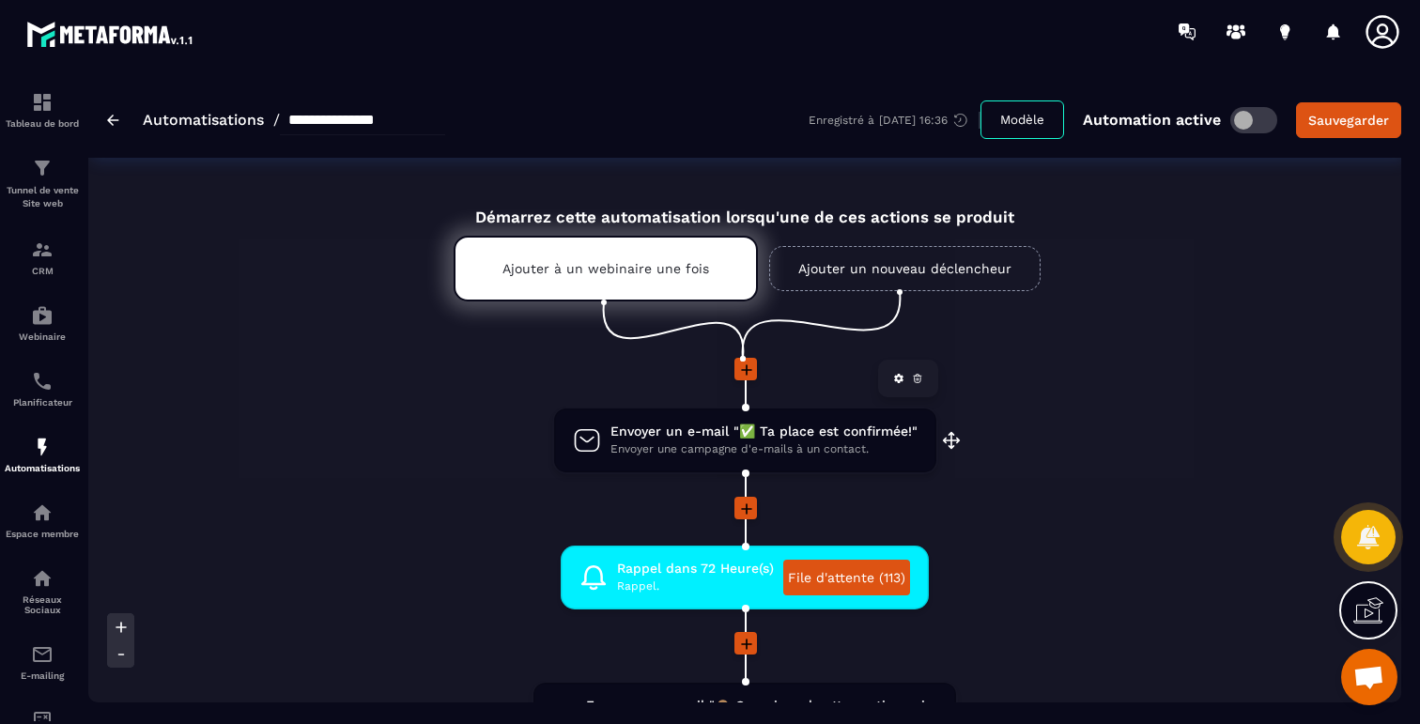
click at [685, 430] on span "Envoyer un e-mail "✅ Ta place est confirmée!"" at bounding box center [764, 432] width 307 height 18
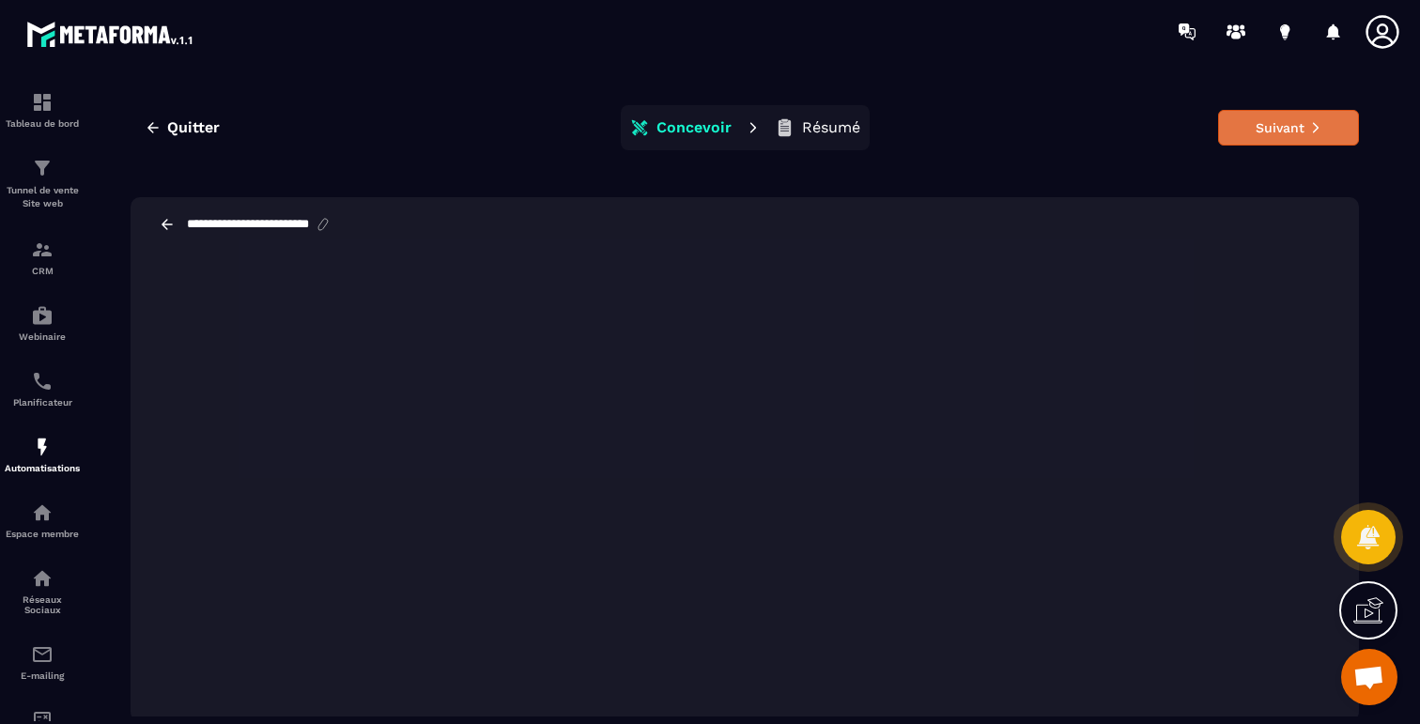
click at [1296, 130] on button "Suivant" at bounding box center [1288, 128] width 141 height 36
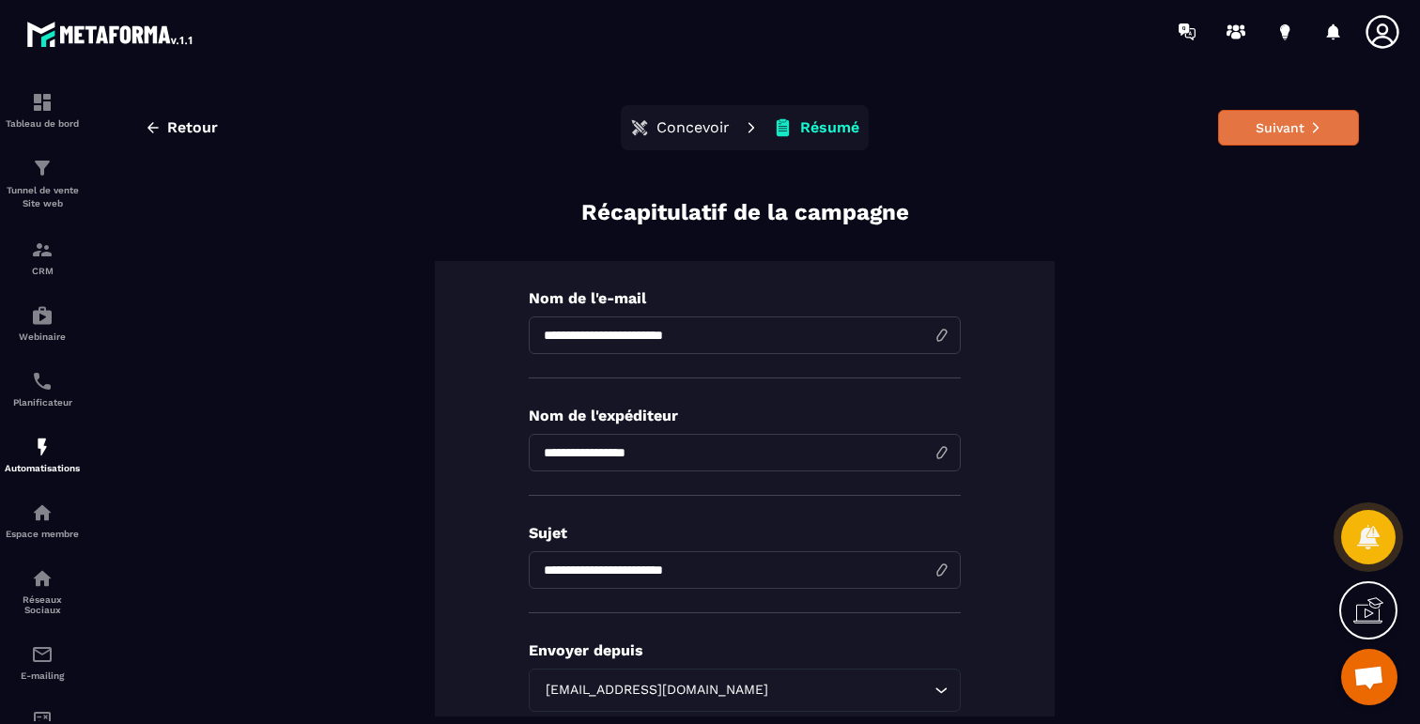
click at [1288, 127] on button "Suivant" at bounding box center [1288, 128] width 141 height 36
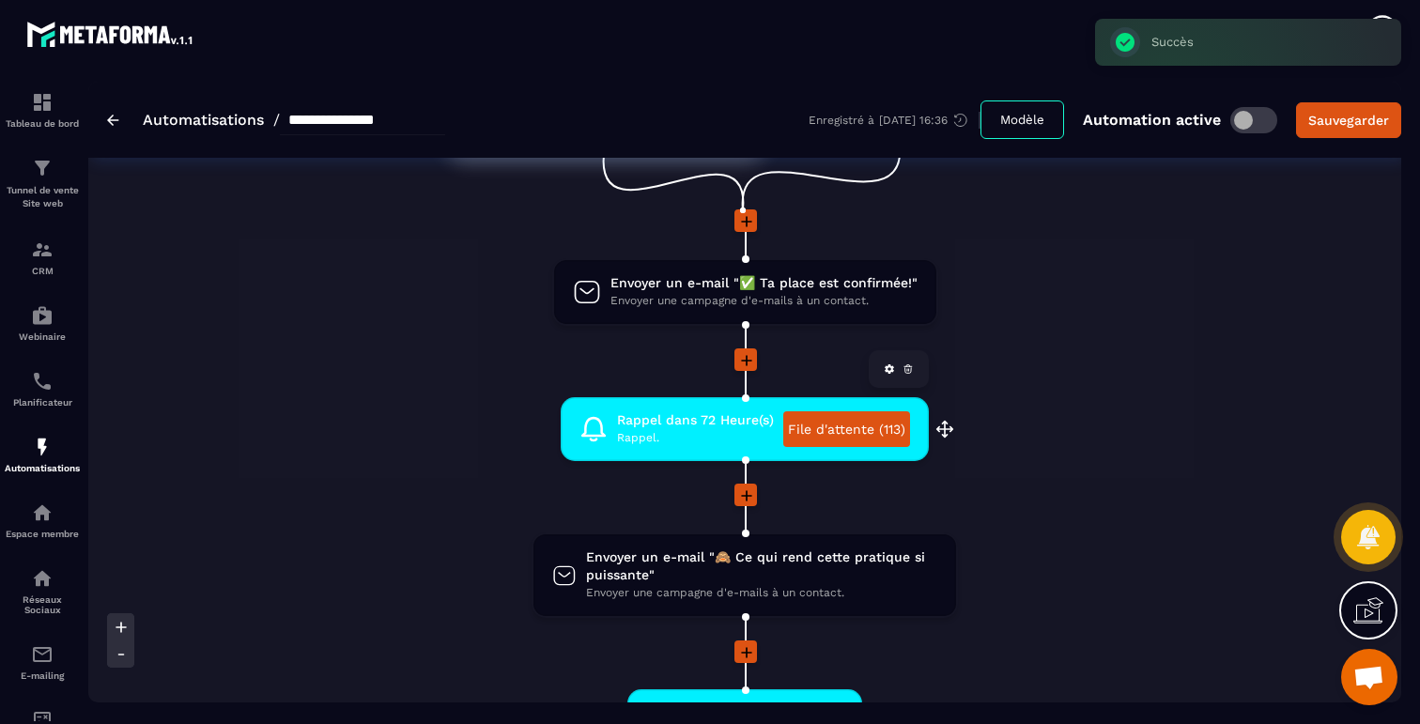
scroll to position [302, 0]
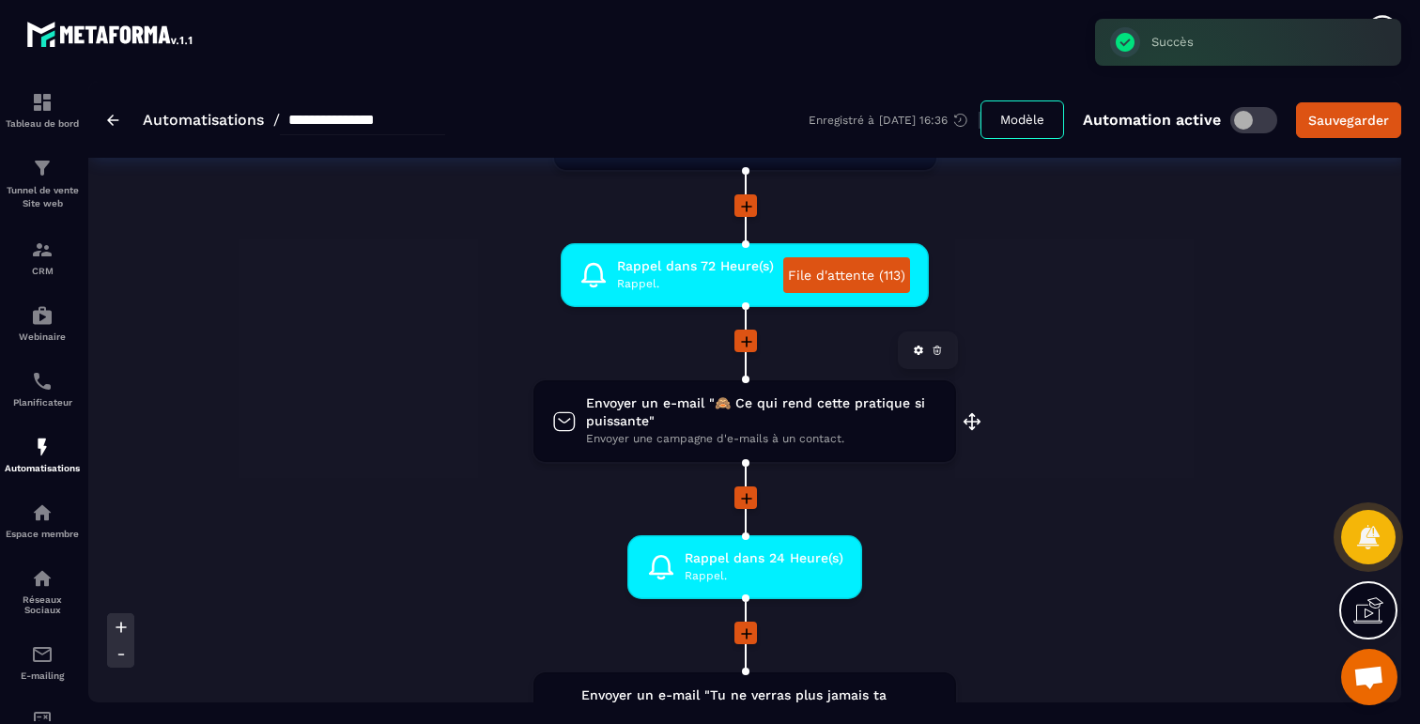
click at [685, 421] on span "Envoyer un e-mail "🙈 Ce qui rend cette pratique si puissante"" at bounding box center [761, 413] width 351 height 36
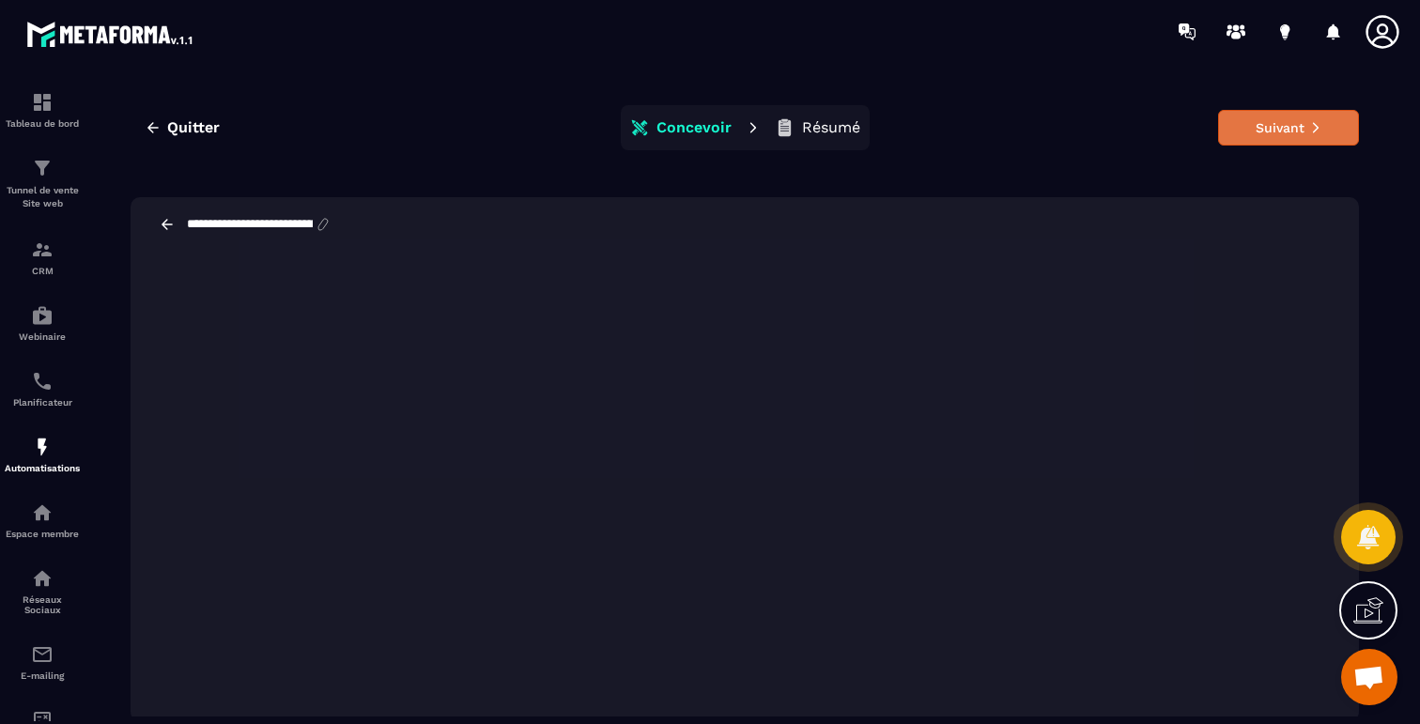
click at [1295, 127] on button "Suivant" at bounding box center [1288, 128] width 141 height 36
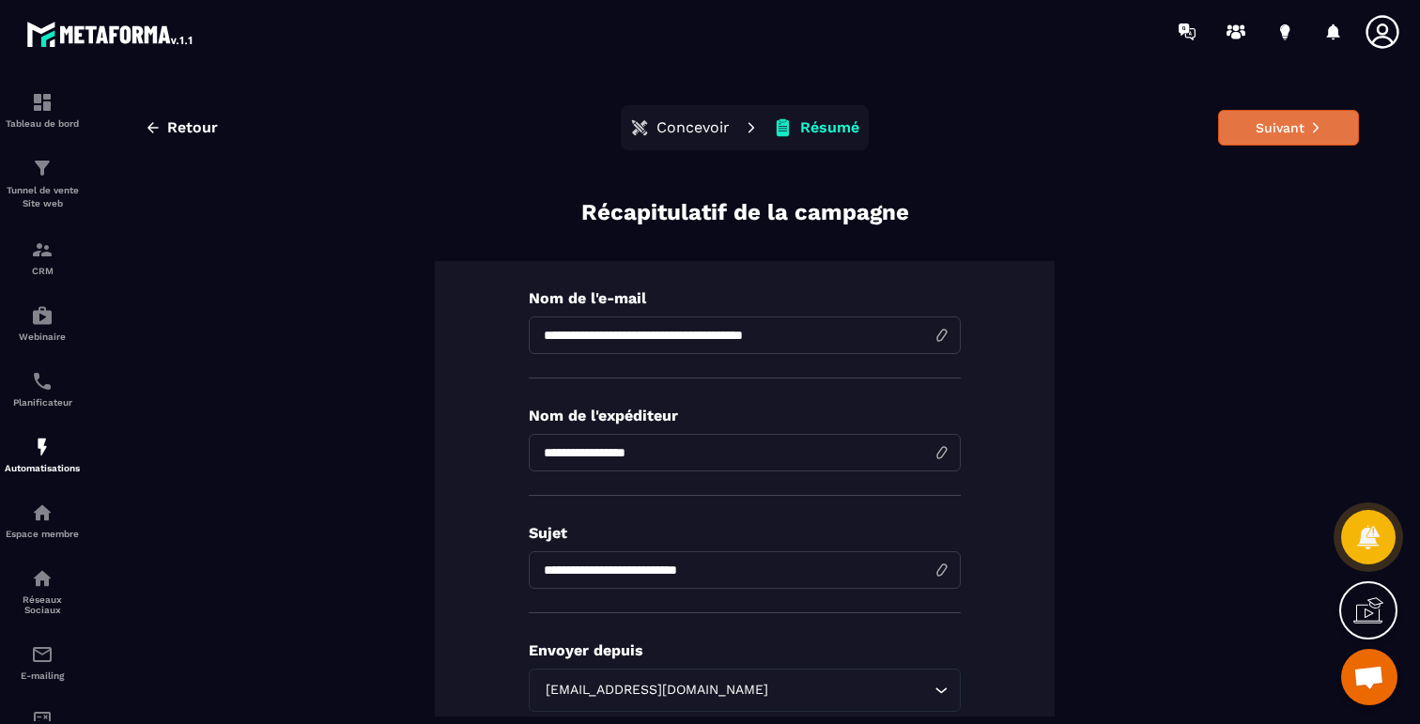
click at [1297, 123] on button "Suivant" at bounding box center [1288, 128] width 141 height 36
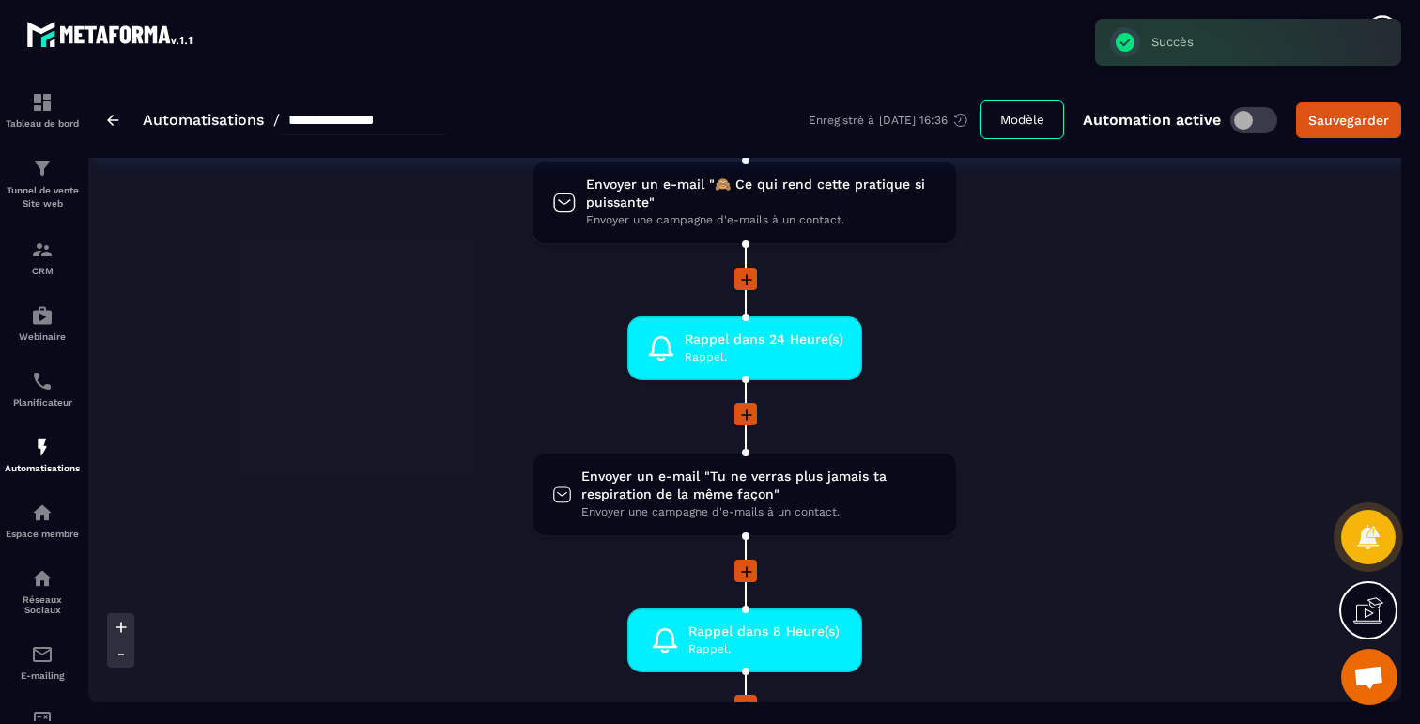
scroll to position [557, 0]
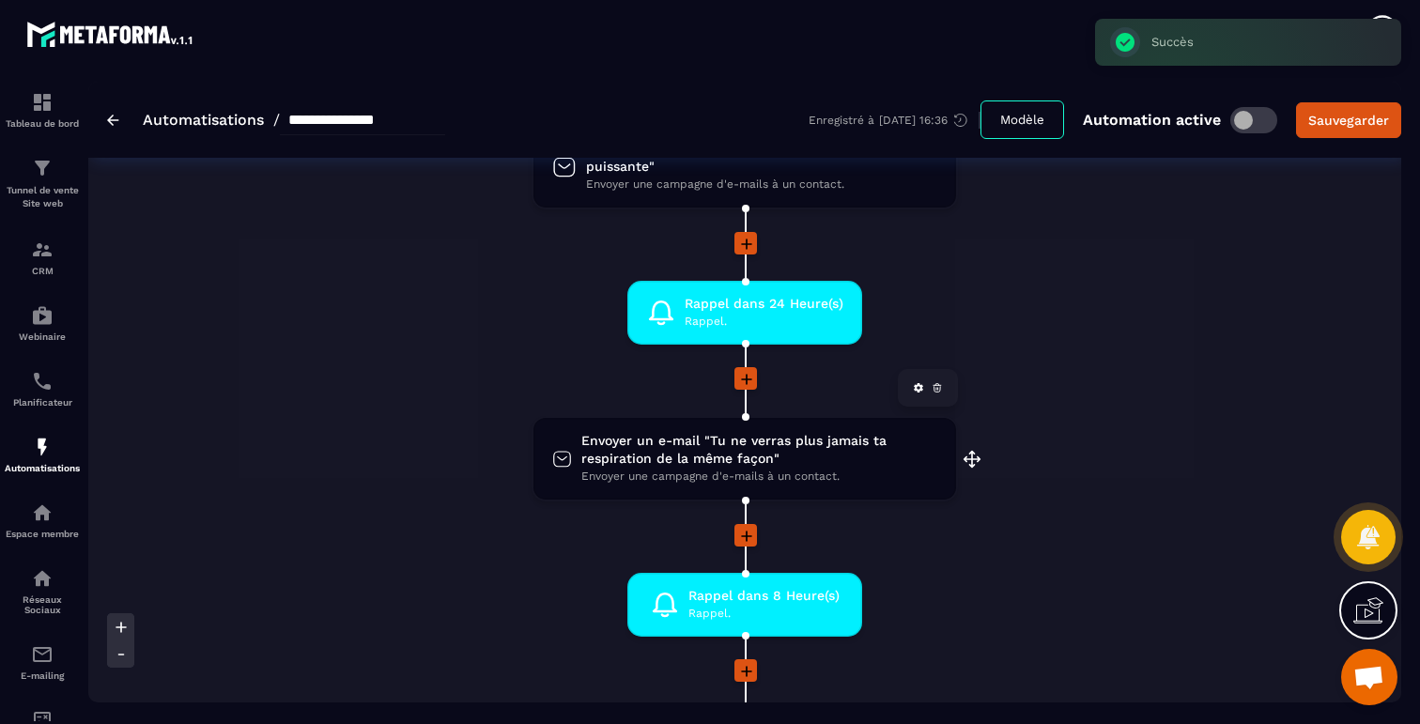
click at [831, 463] on span "Envoyer un e-mail "Tu ne verras plus jamais ta respiration de la même façon"" at bounding box center [759, 450] width 356 height 36
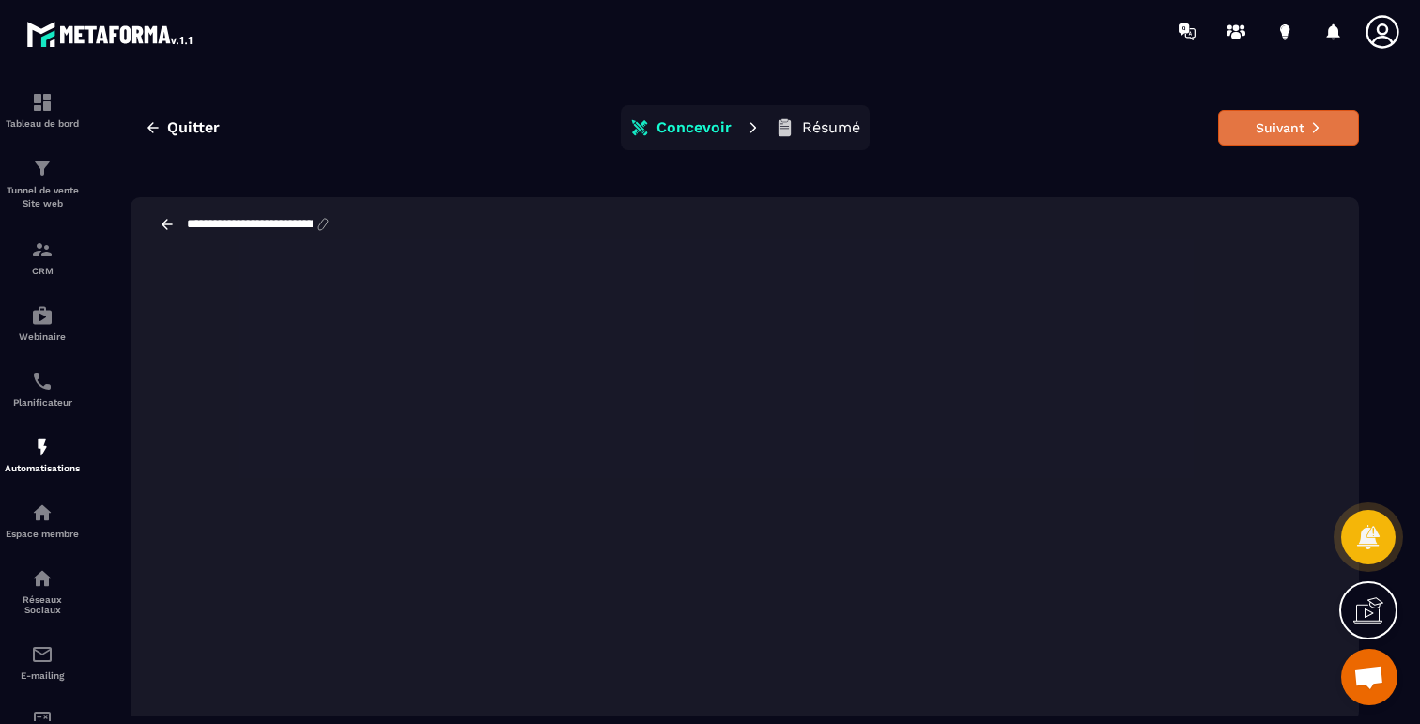
click at [1275, 121] on button "Suivant" at bounding box center [1288, 128] width 141 height 36
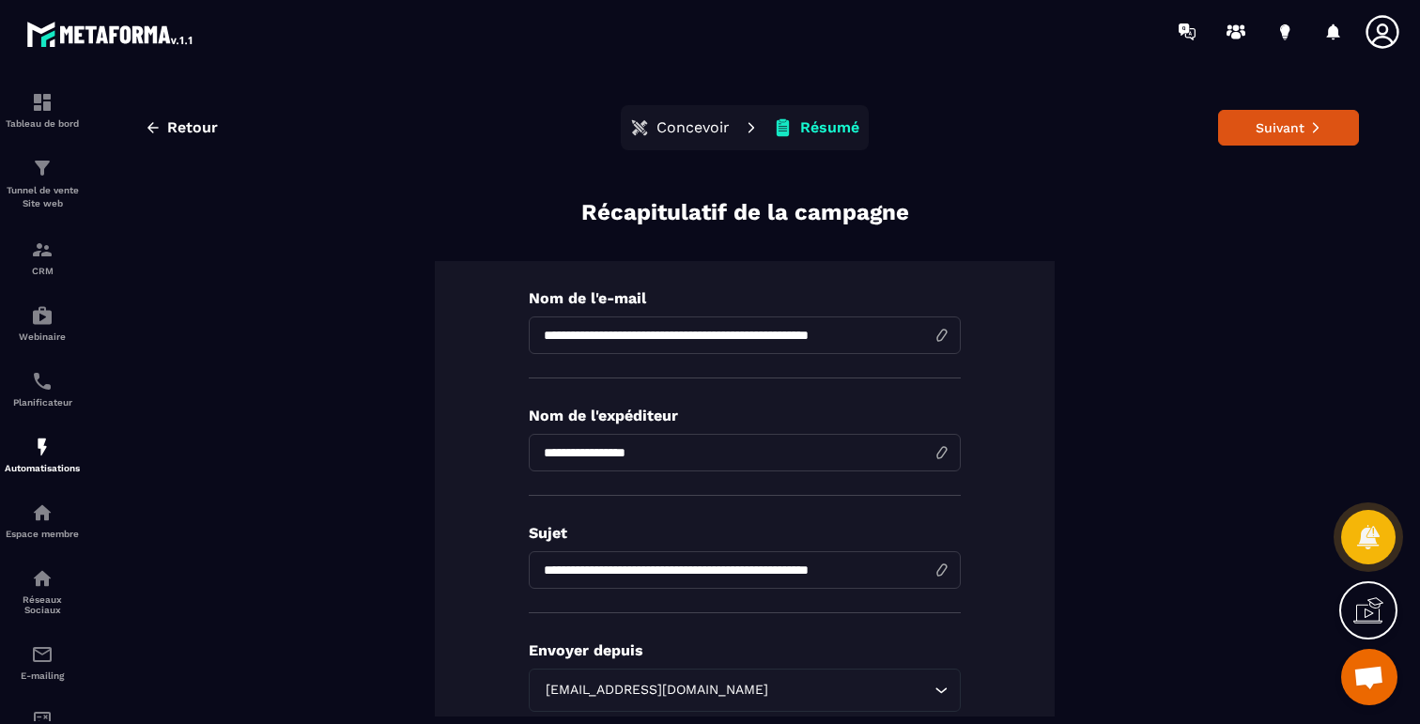
click at [1275, 121] on button "Suivant" at bounding box center [1288, 128] width 141 height 36
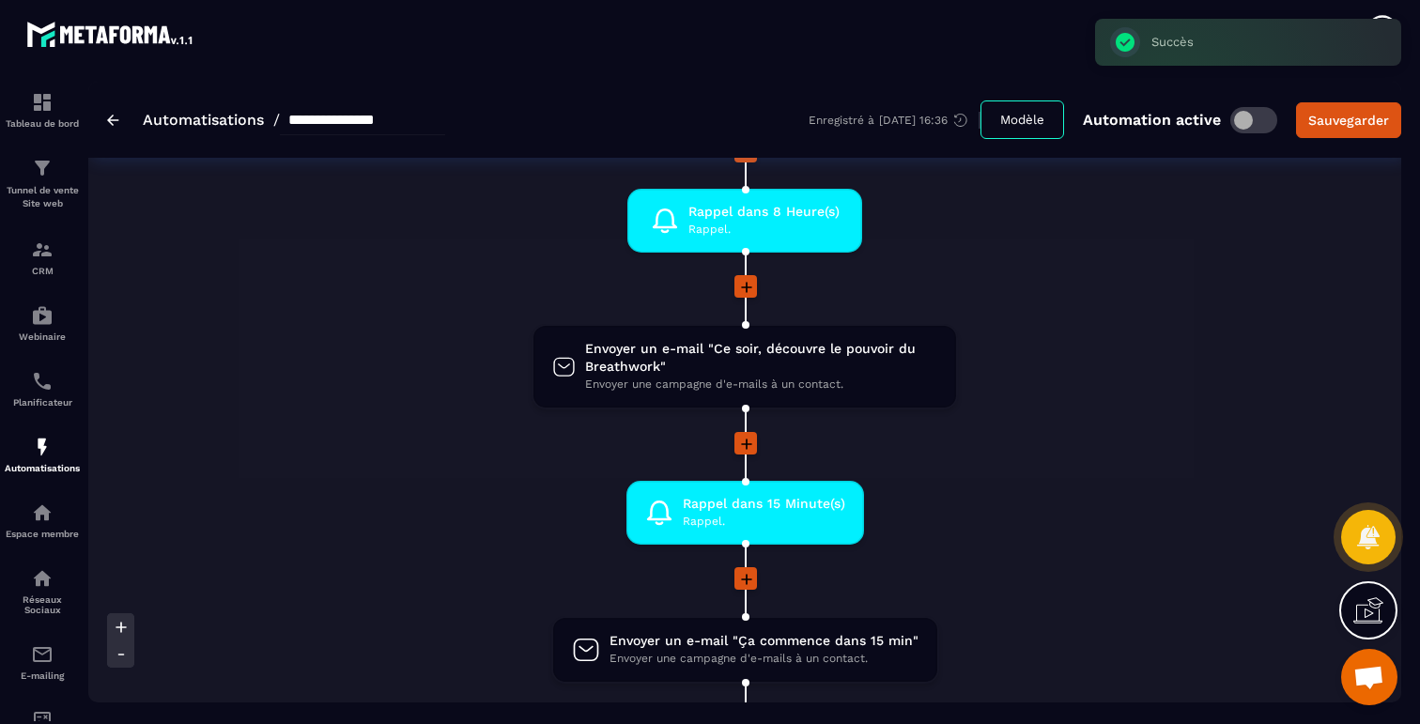
scroll to position [968, 0]
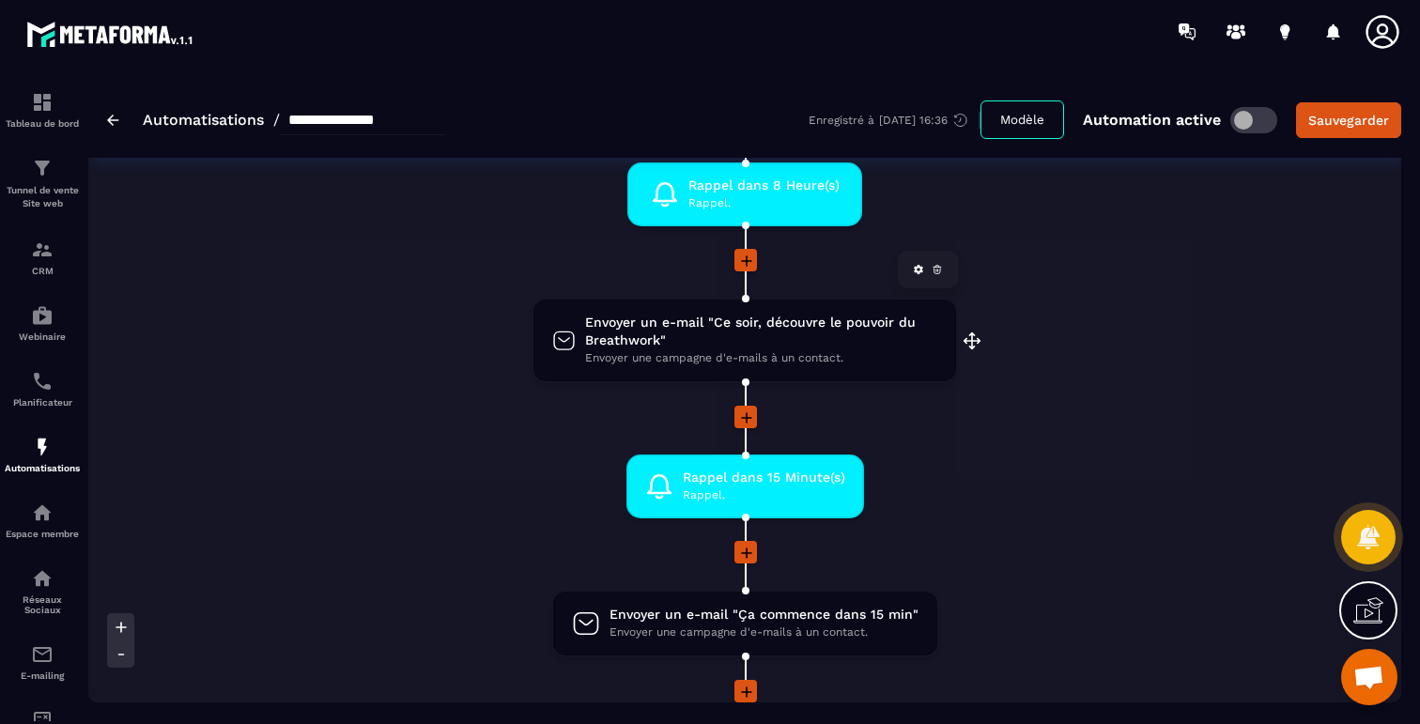
click at [774, 316] on span "Envoyer un e-mail "Ce soir, découvre le pouvoir du Breathwork"" at bounding box center [761, 332] width 352 height 36
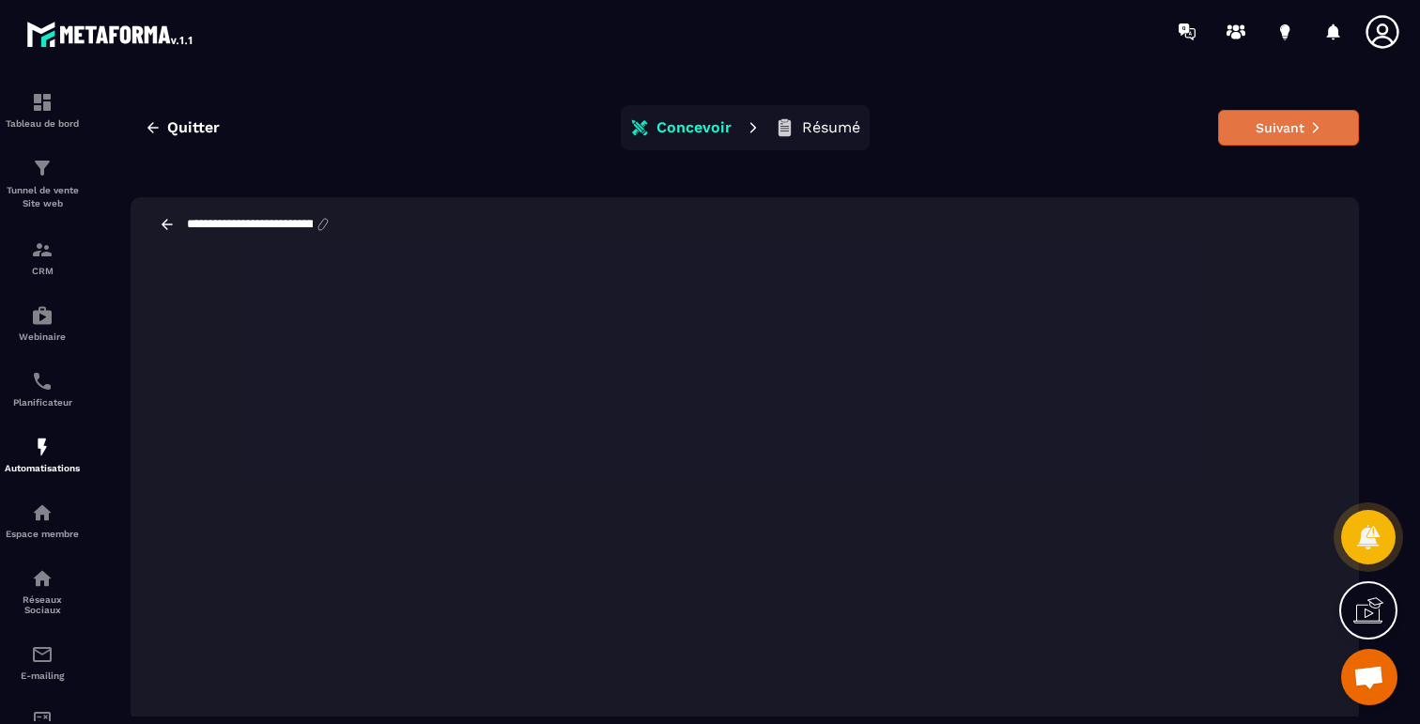
click at [1269, 129] on button "Suivant" at bounding box center [1288, 128] width 141 height 36
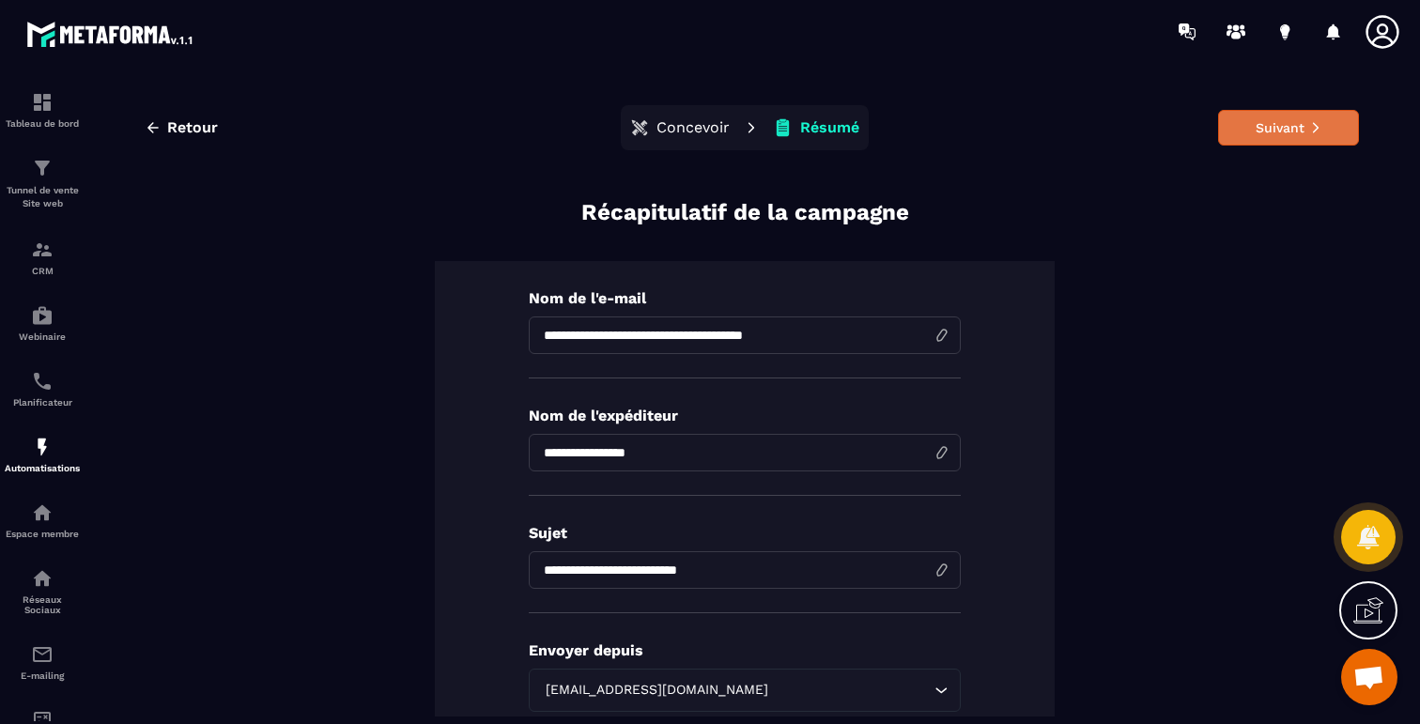
click at [1266, 132] on button "Suivant" at bounding box center [1288, 128] width 141 height 36
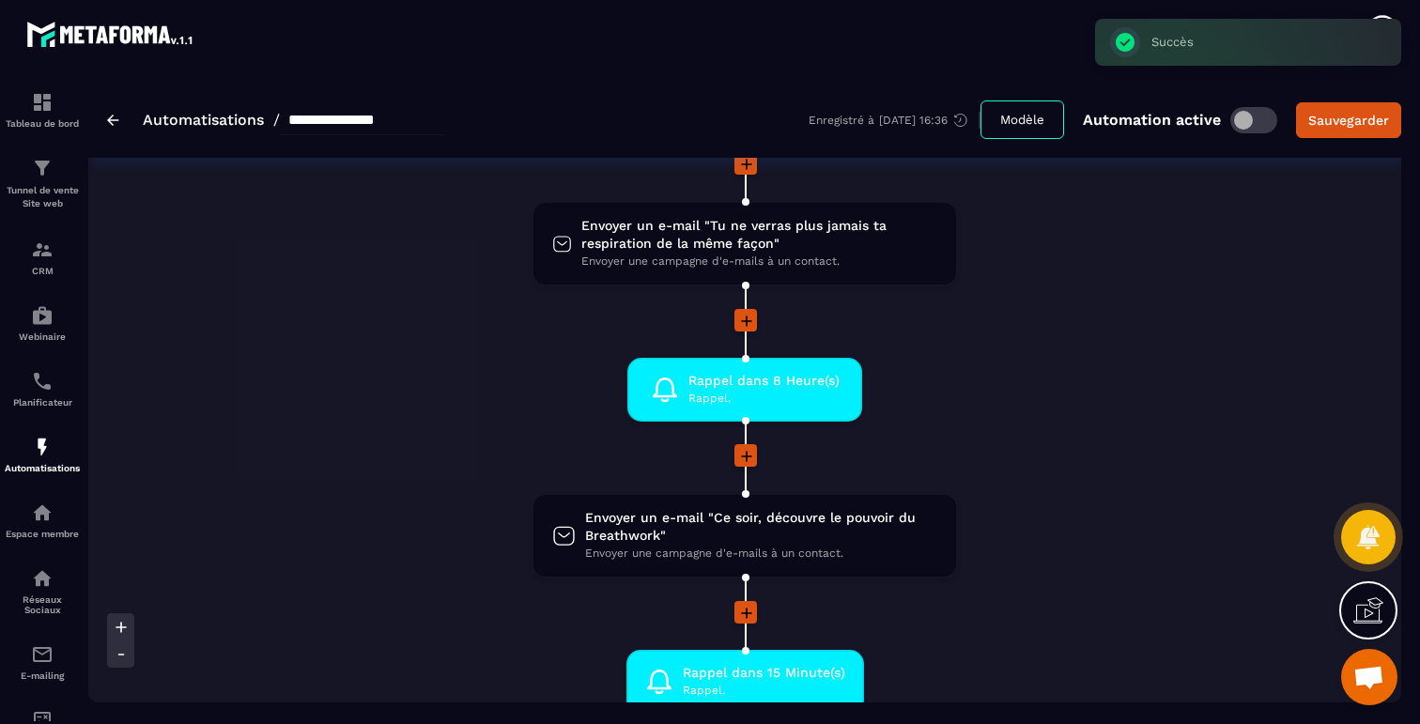
scroll to position [822, 0]
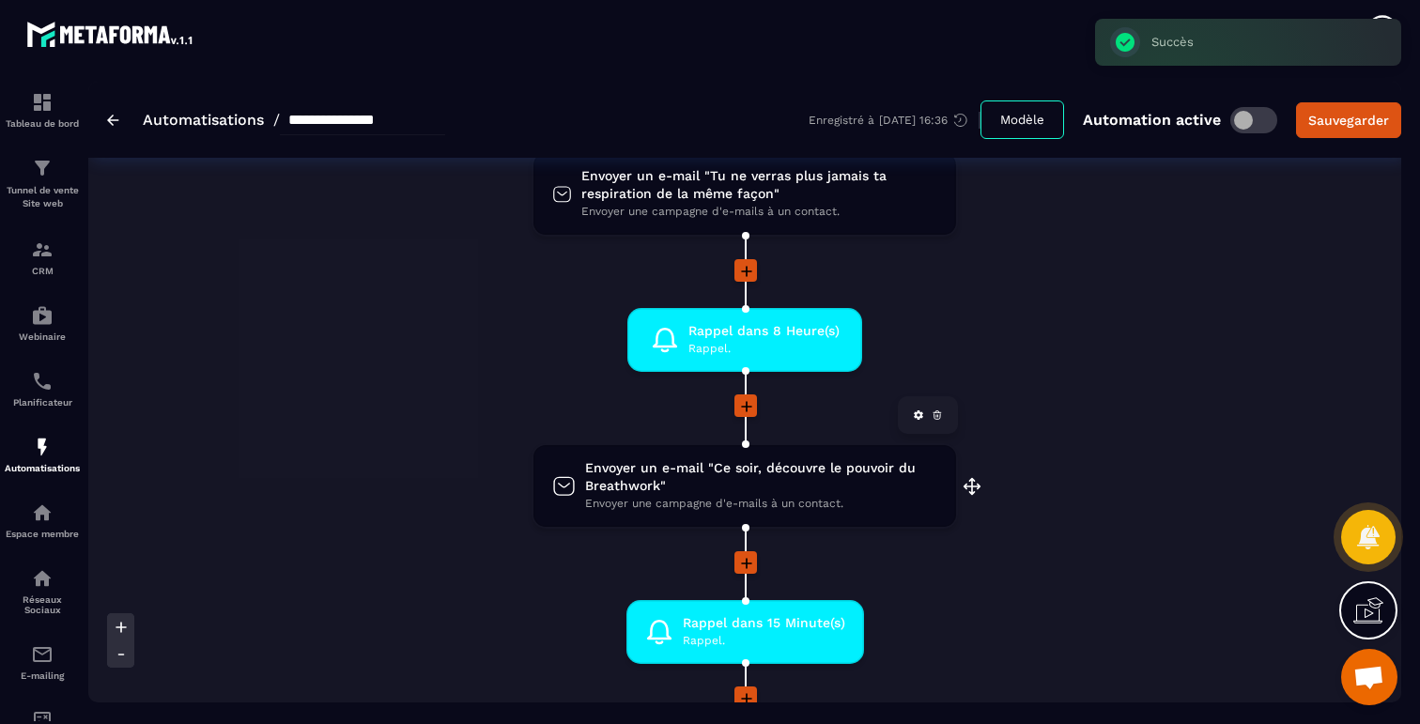
click at [685, 485] on span "Envoyer un e-mail "Ce soir, découvre le pouvoir du Breathwork"" at bounding box center [761, 477] width 352 height 36
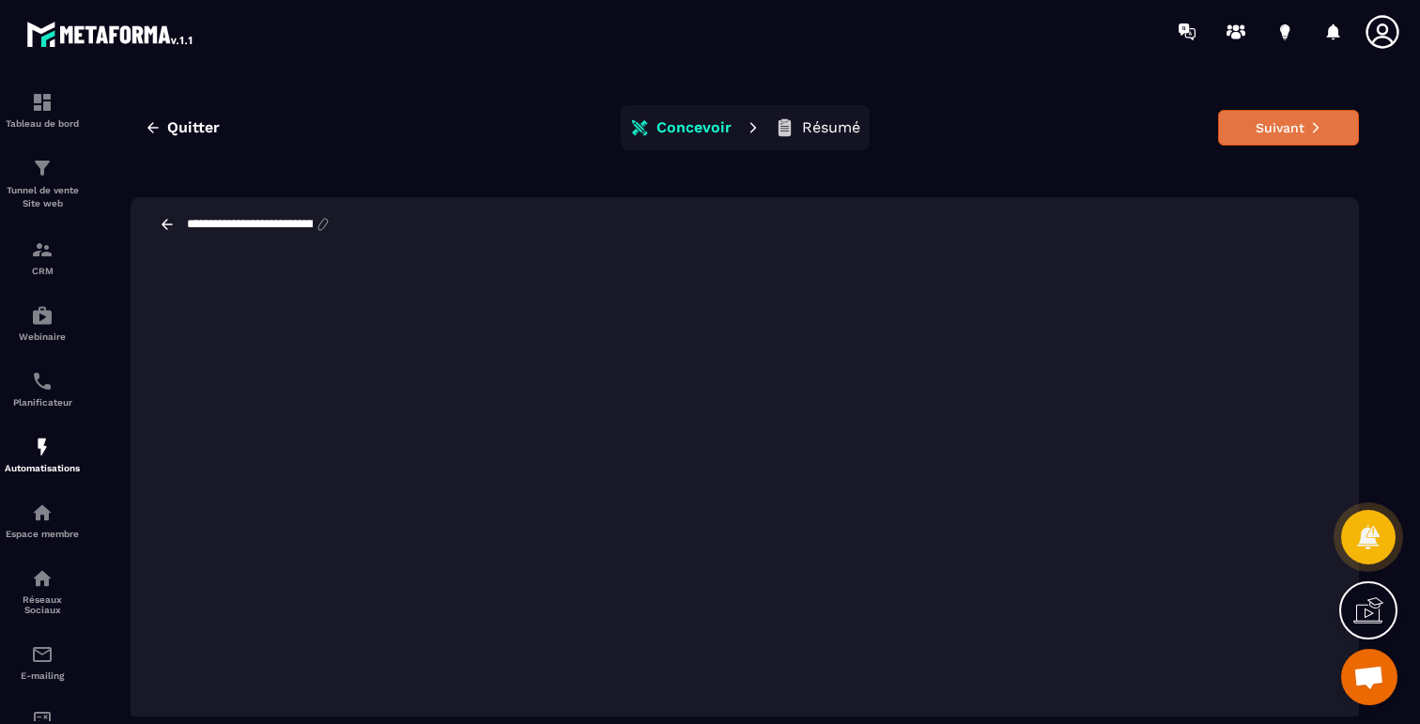
click at [1308, 132] on button "Suivant" at bounding box center [1288, 128] width 141 height 36
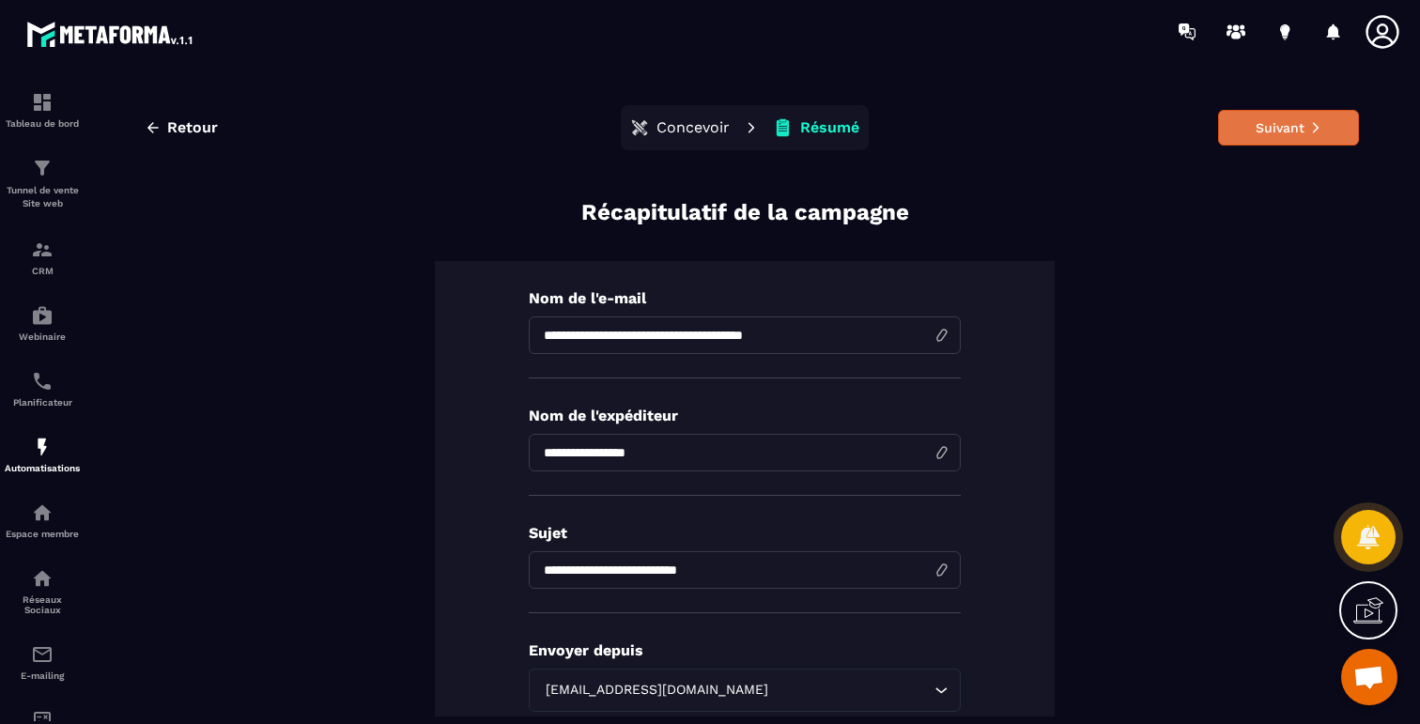
click at [1279, 120] on button "Suivant" at bounding box center [1288, 128] width 141 height 36
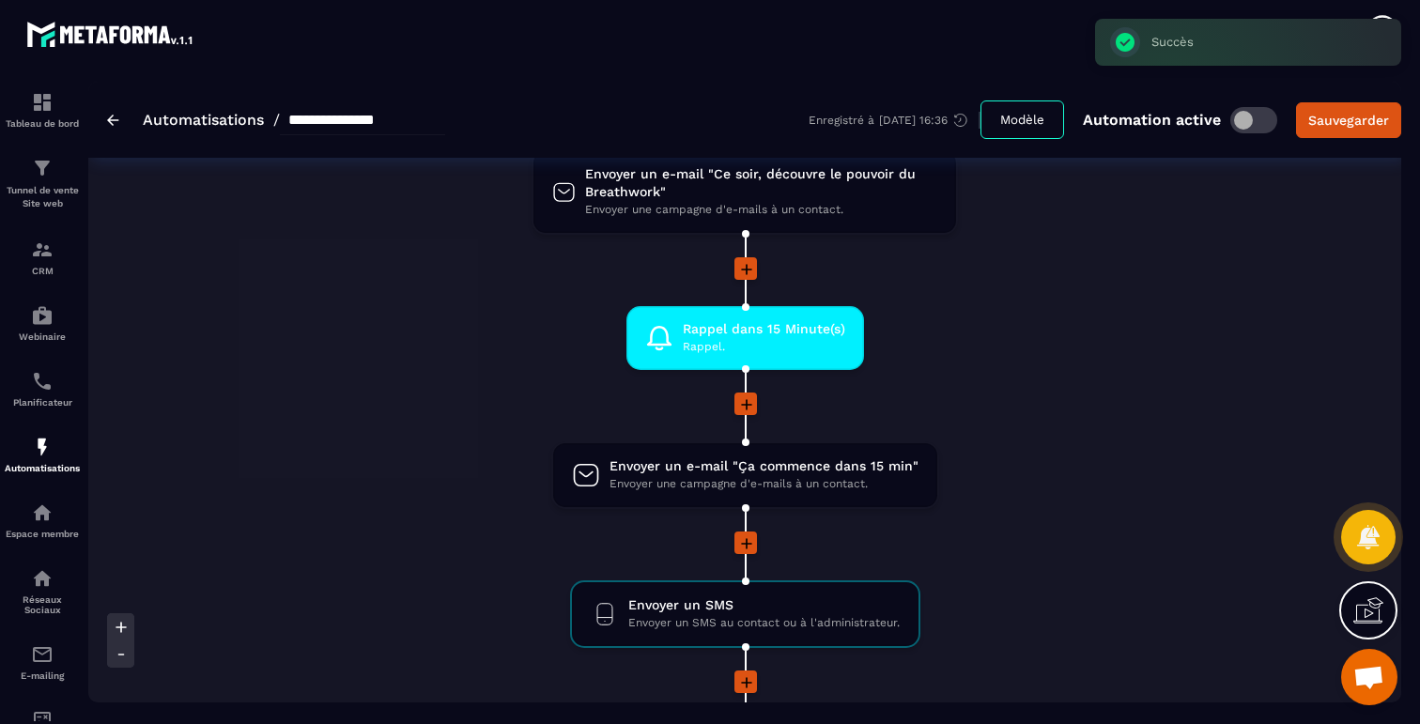
scroll to position [1145, 0]
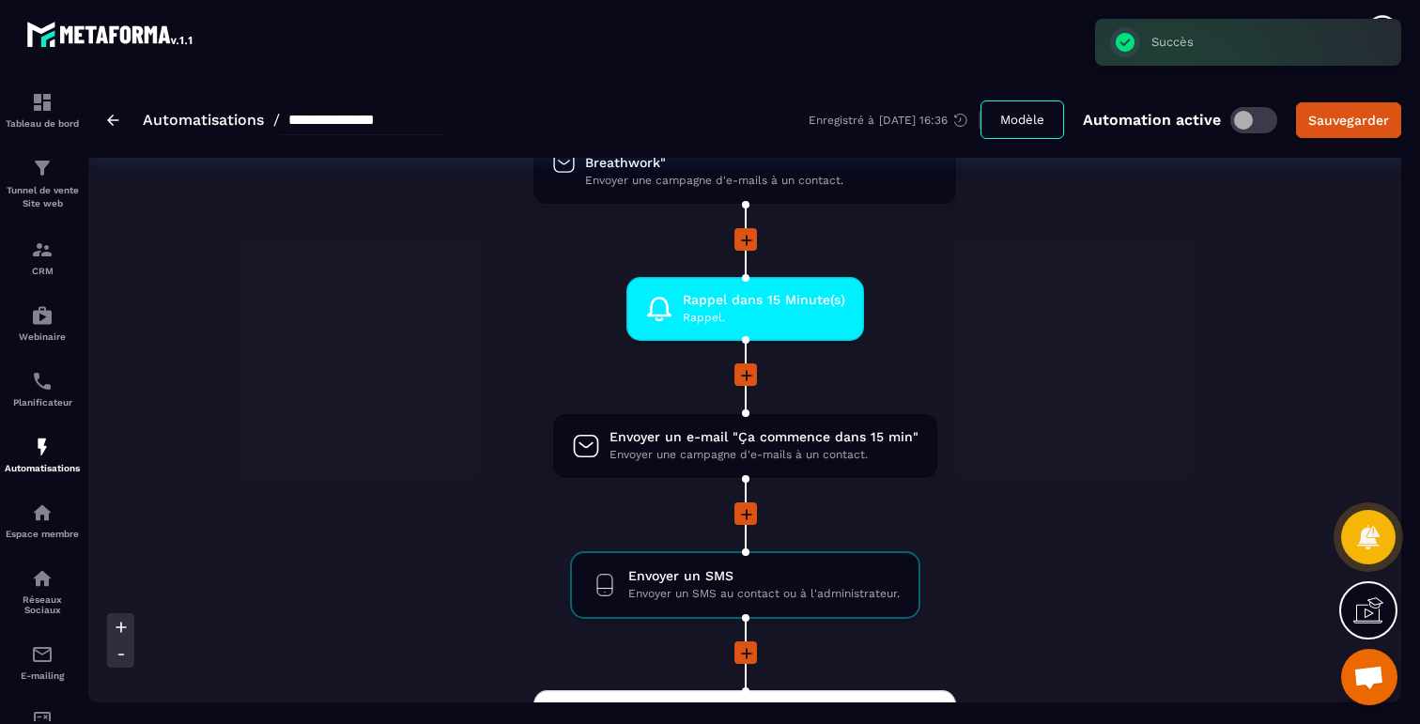
click at [729, 563] on div "Envoyer un SMS Envoyer un SMS au contact ou à l'administrateur. drag-arrow" at bounding box center [745, 585] width 347 height 64
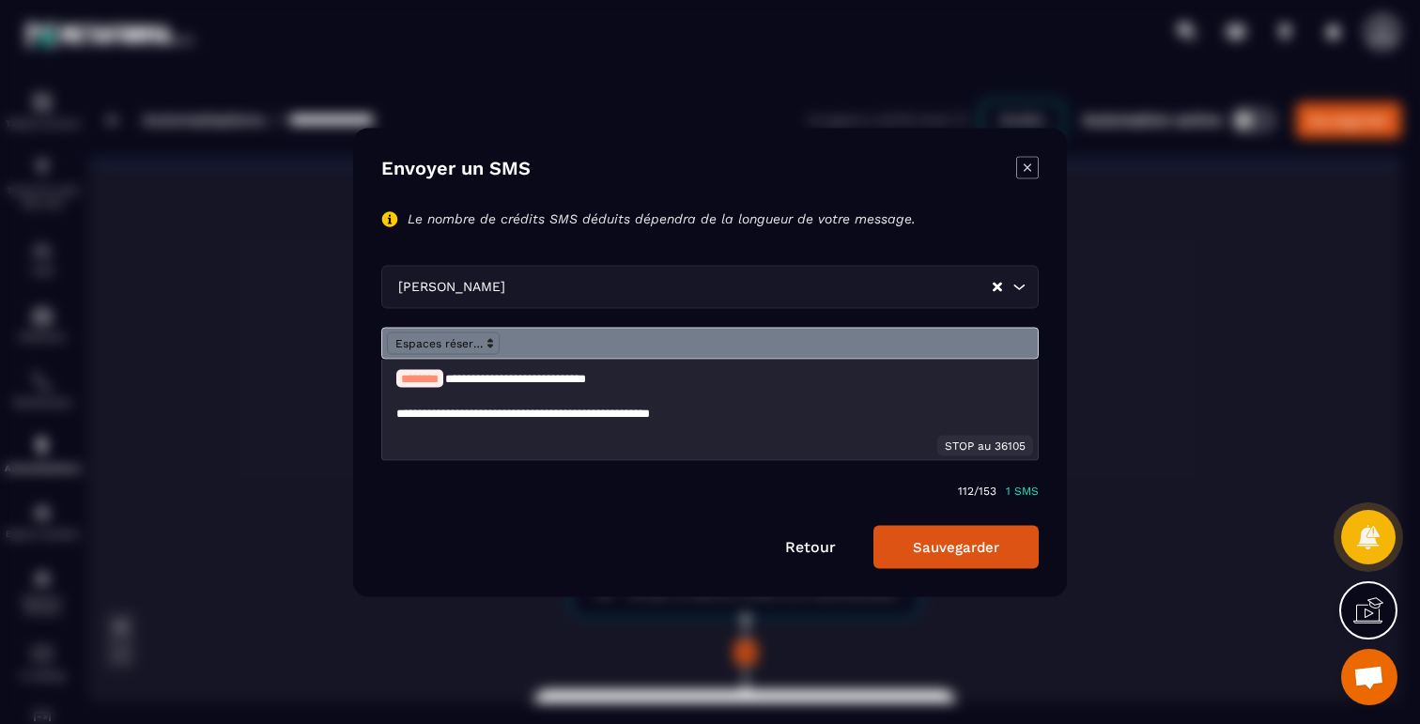
click at [956, 543] on button "Sauvegarder" at bounding box center [956, 546] width 165 height 43
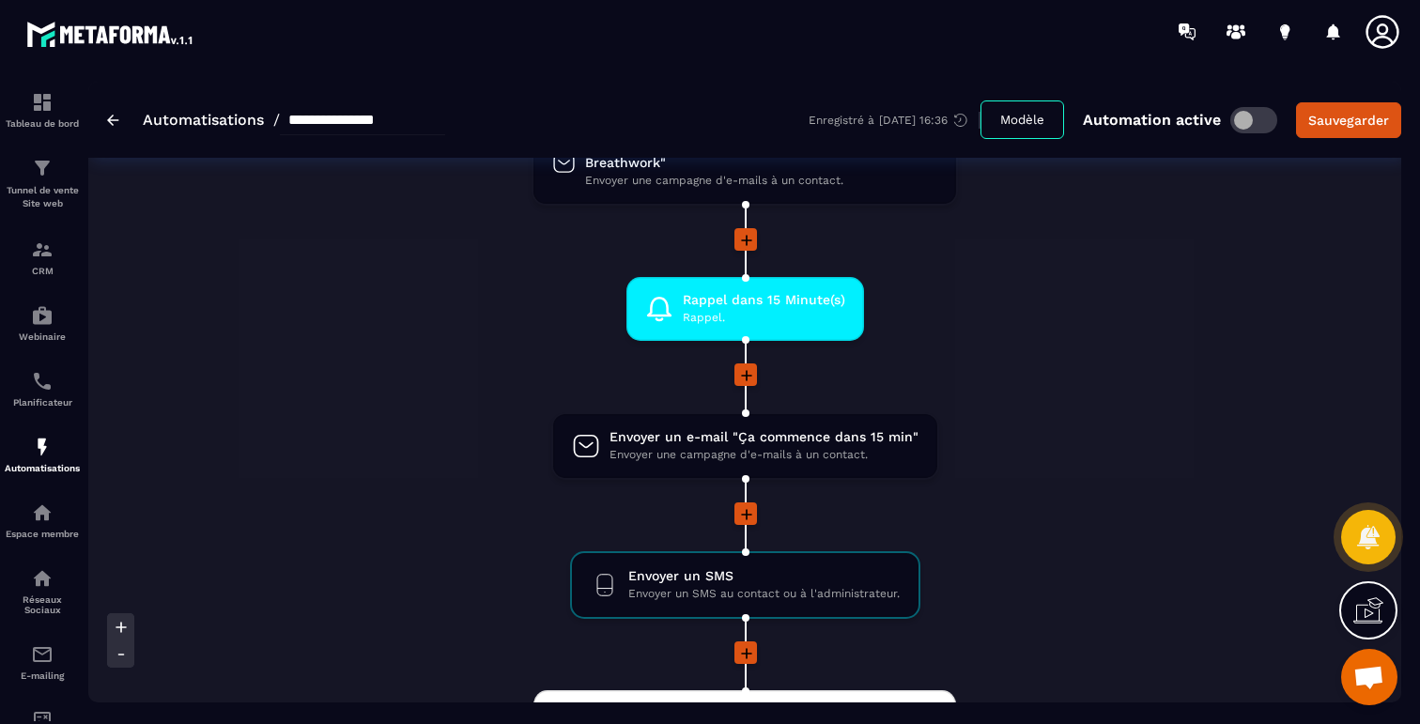
click at [1353, 98] on div "**********" at bounding box center [744, 120] width 1313 height 76
click at [1341, 129] on div "Sauvegarder" at bounding box center [1349, 120] width 81 height 19
click at [1341, 103] on button "Sauvegarder" at bounding box center [1348, 120] width 105 height 36
click at [39, 112] on img at bounding box center [42, 102] width 23 height 23
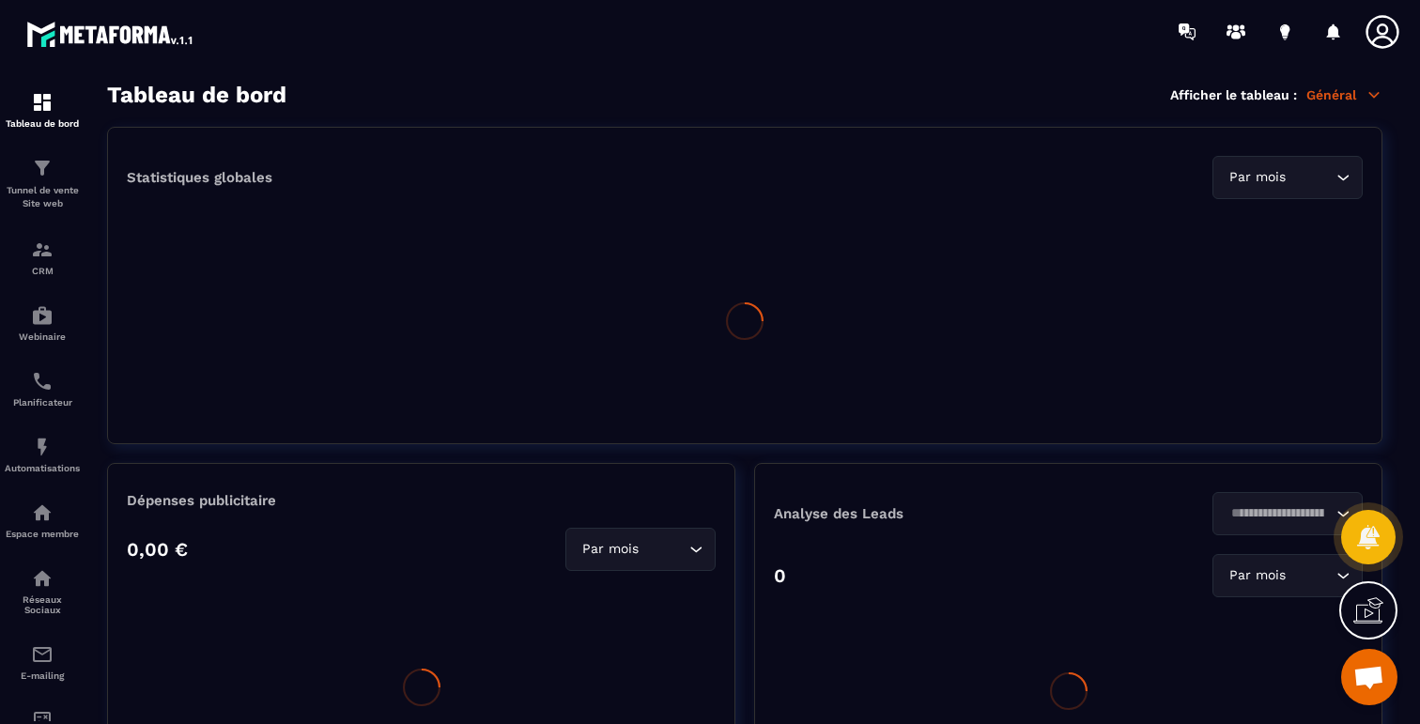
click at [39, 112] on img at bounding box center [42, 102] width 23 height 23
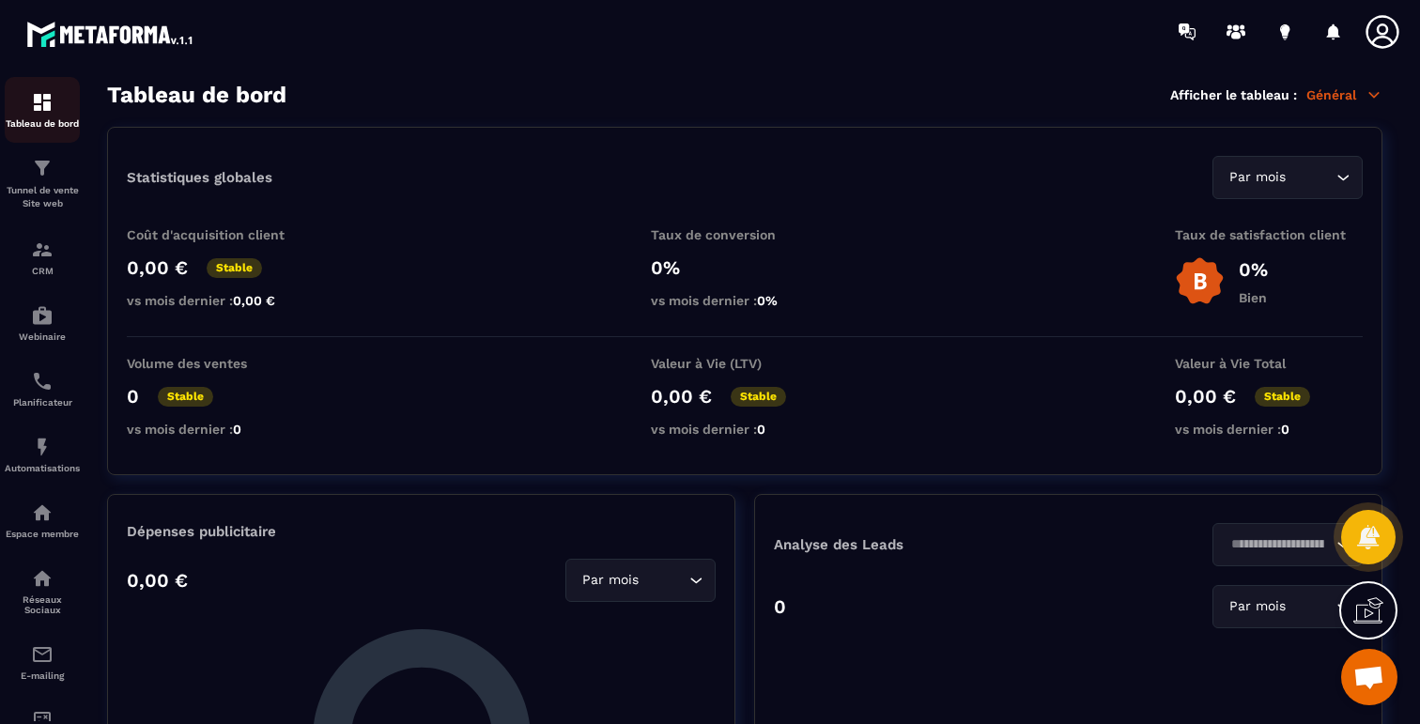
click at [58, 113] on div "Tableau de bord" at bounding box center [42, 110] width 75 height 38
